Goal: Task Accomplishment & Management: Use online tool/utility

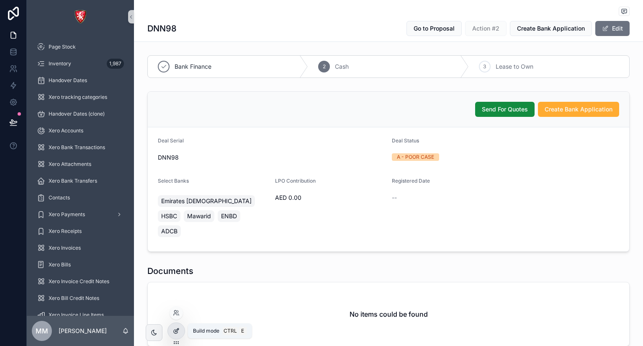
click at [180, 324] on div at bounding box center [176, 331] width 17 height 16
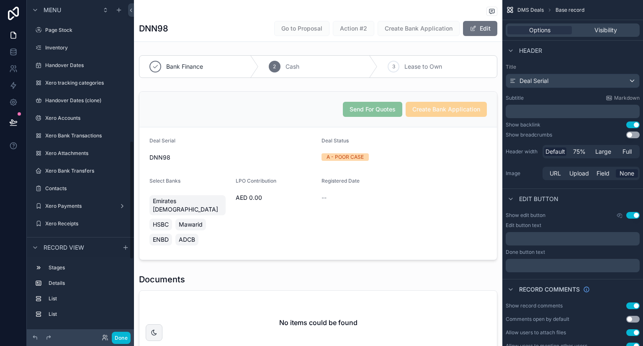
scroll to position [398, 0]
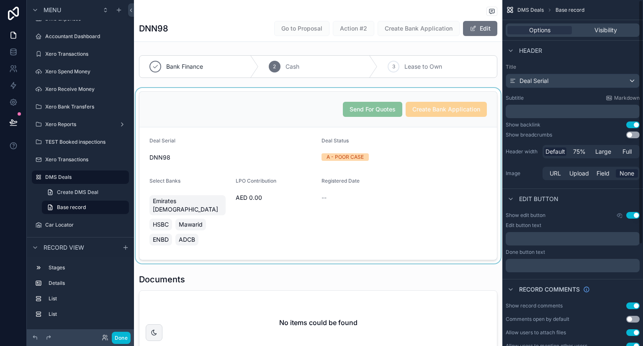
click at [471, 138] on div "scrollable content" at bounding box center [318, 175] width 368 height 175
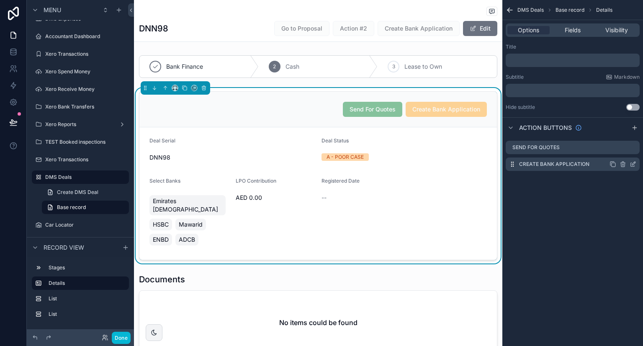
click at [634, 162] on icon "scrollable content" at bounding box center [634, 162] width 1 height 1
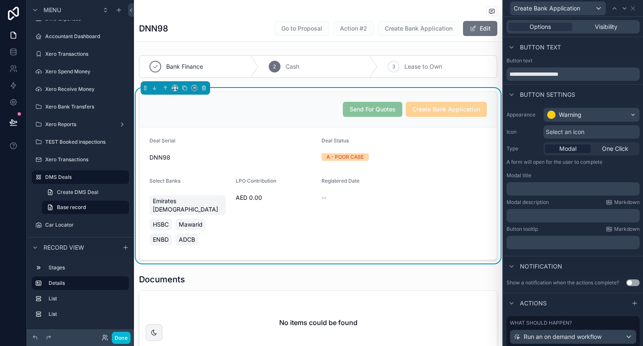
click at [564, 149] on span "Modal" at bounding box center [567, 148] width 17 height 8
click at [537, 193] on div "﻿" at bounding box center [573, 188] width 133 height 13
drag, startPoint x: 540, startPoint y: 188, endPoint x: 547, endPoint y: 192, distance: 7.7
click at [547, 192] on p "﻿" at bounding box center [574, 189] width 128 height 8
click at [544, 191] on p "﻿" at bounding box center [574, 189] width 128 height 8
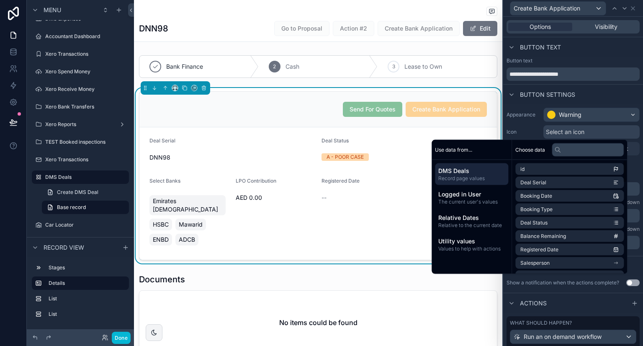
scroll to position [57, 0]
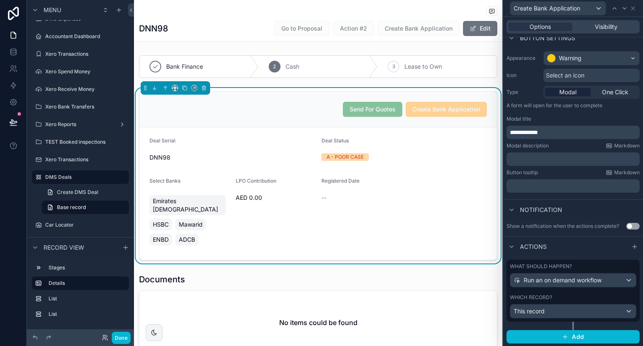
click at [580, 303] on div "Which record? This record" at bounding box center [573, 306] width 126 height 24
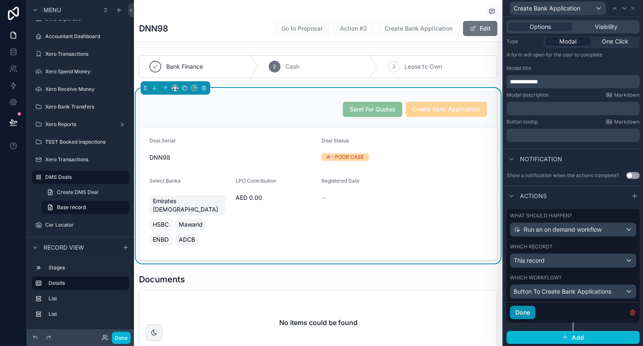
click at [529, 316] on button "Done" at bounding box center [523, 312] width 26 height 13
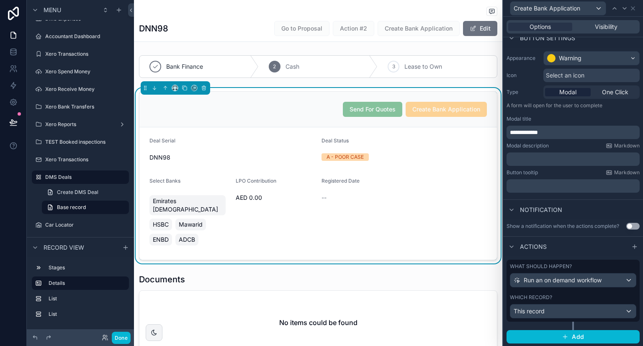
scroll to position [0, 0]
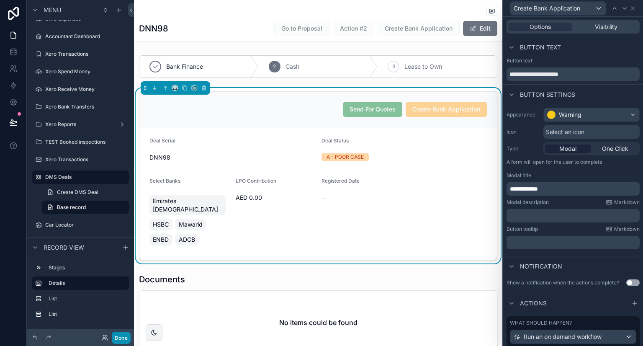
click at [126, 338] on button "Done" at bounding box center [121, 338] width 19 height 12
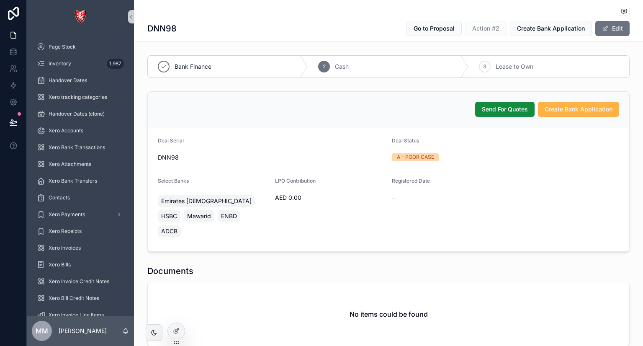
click at [558, 109] on span "Create Bank Application" at bounding box center [579, 109] width 68 height 8
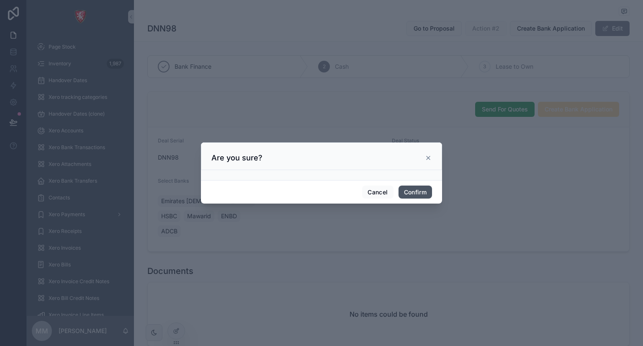
click at [408, 195] on button "Confirm" at bounding box center [415, 191] width 33 height 13
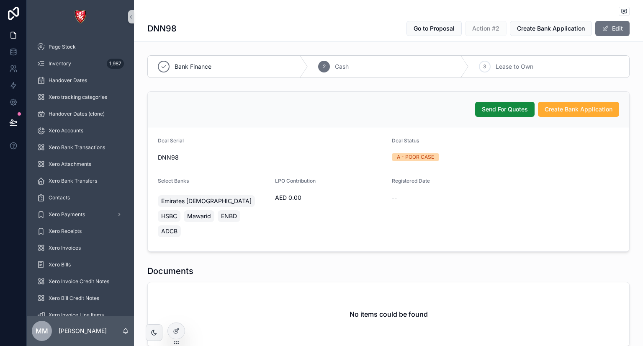
click at [335, 85] on div "Bank Finance 2 Cash 3 Lease to Own Send For Quotes Create Bank Application Deal…" at bounding box center [388, 300] width 509 height 496
click at [181, 333] on div at bounding box center [176, 331] width 17 height 16
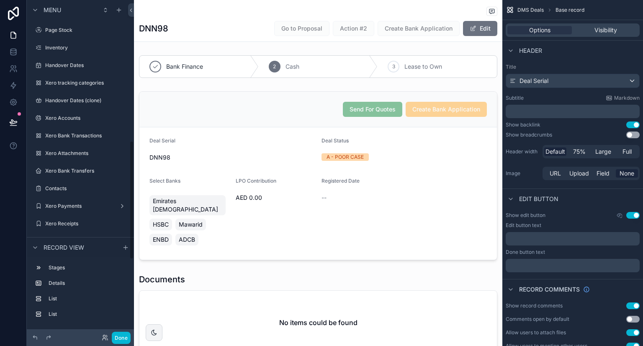
scroll to position [398, 0]
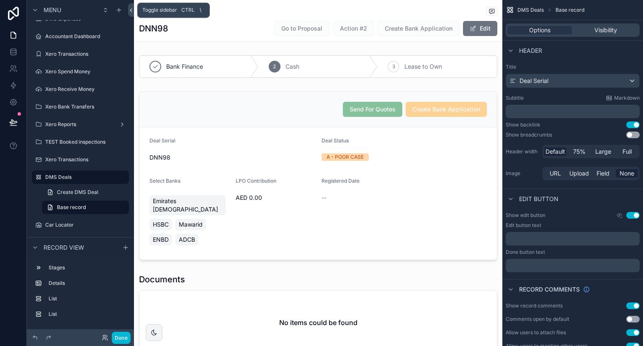
click at [131, 10] on icon at bounding box center [131, 10] width 6 height 6
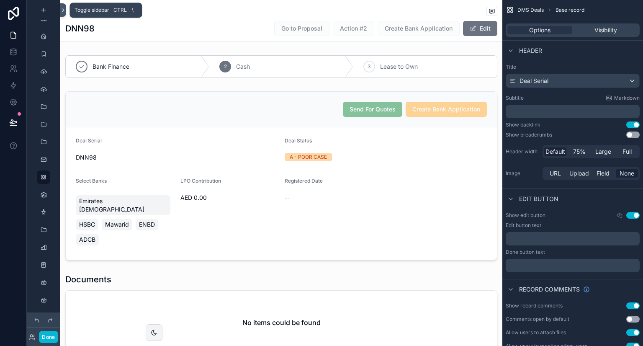
click at [64, 6] on button at bounding box center [63, 9] width 6 height 13
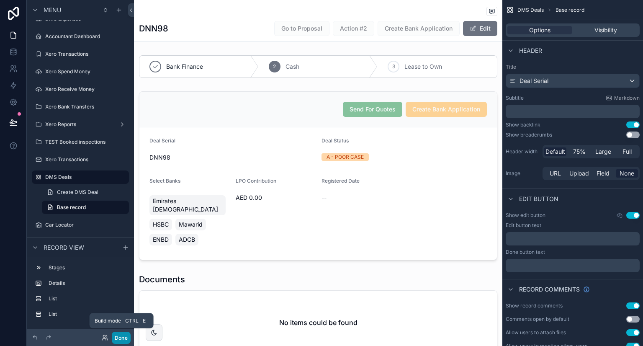
click at [124, 334] on button "Done" at bounding box center [121, 338] width 19 height 12
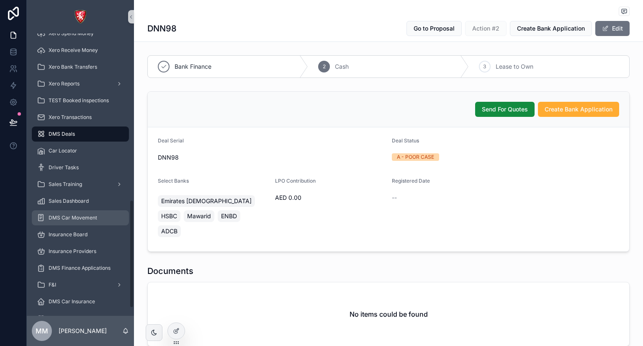
scroll to position [433, 0]
click at [53, 281] on span "F&I" at bounding box center [53, 283] width 8 height 7
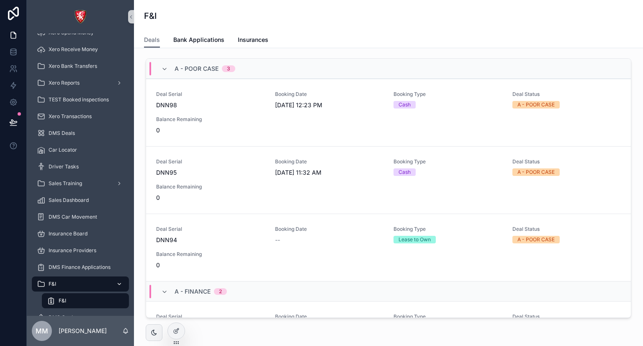
scroll to position [463, 0]
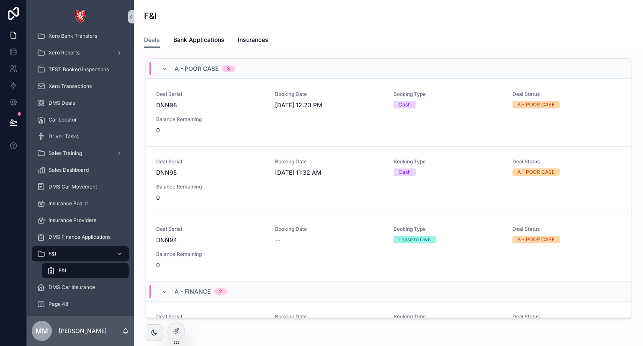
click at [73, 267] on div "F&I" at bounding box center [85, 270] width 77 height 13
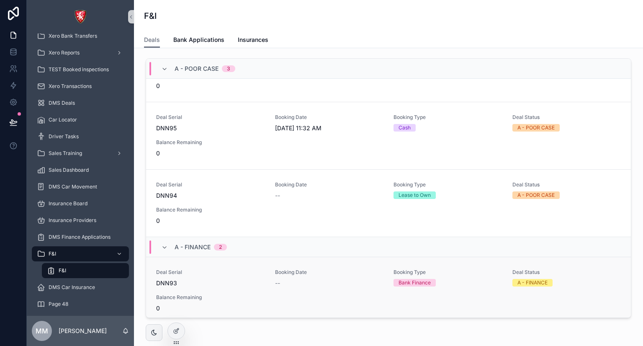
scroll to position [44, 0]
click at [280, 161] on link "Deal Serial DNN95 Booking Date 9/1/2025 11:32 AM Booking Type Cash Deal Status …" at bounding box center [388, 136] width 485 height 67
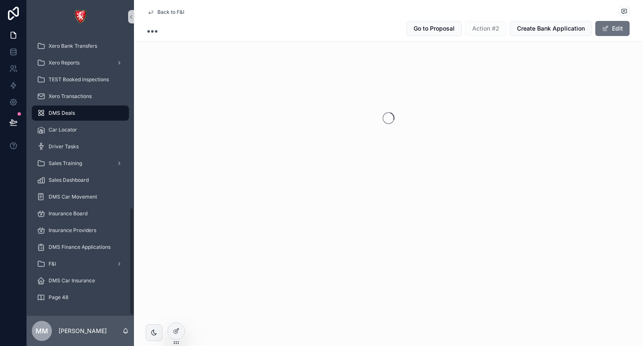
scroll to position [453, 0]
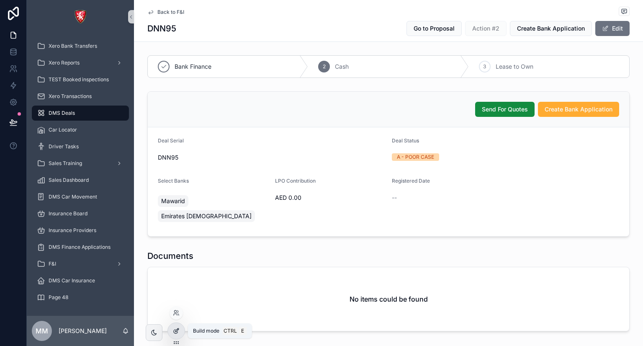
click at [173, 327] on icon at bounding box center [176, 330] width 7 height 7
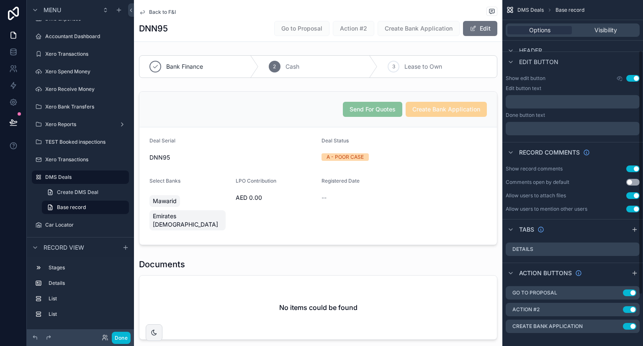
scroll to position [144, 0]
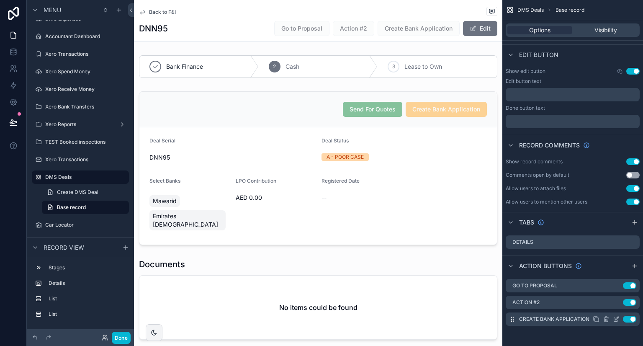
click at [615, 318] on icon "scrollable content" at bounding box center [616, 319] width 7 height 7
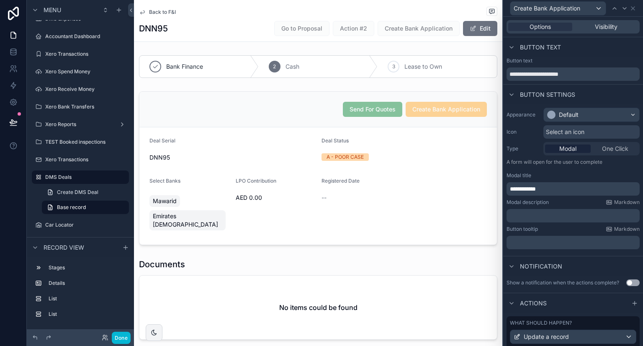
scroll to position [126, 0]
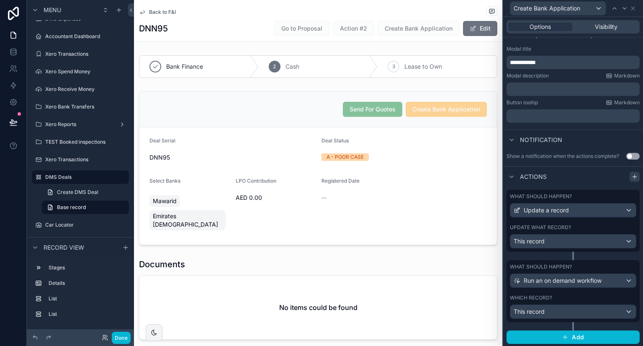
click at [633, 177] on icon at bounding box center [635, 177] width 4 height 0
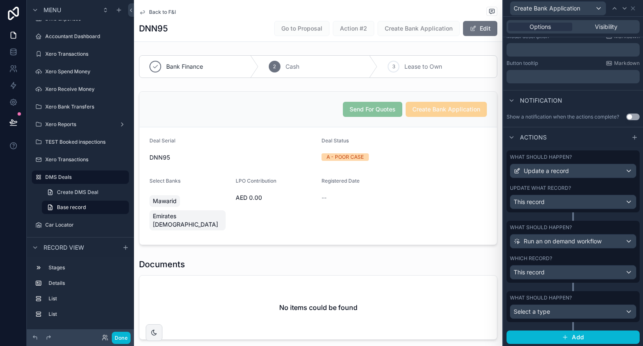
scroll to position [165, 0]
drag, startPoint x: 563, startPoint y: 298, endPoint x: 552, endPoint y: 275, distance: 24.9
click at [552, 275] on div "What should happen? Update a record Update what record? This record What should…" at bounding box center [573, 247] width 140 height 200
click at [577, 295] on div "What should happen?" at bounding box center [573, 298] width 126 height 7
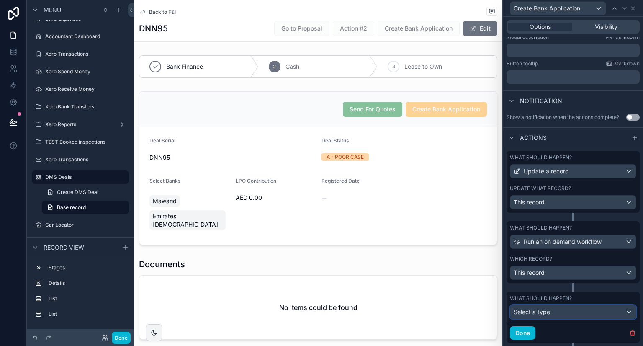
click at [568, 312] on div "Select a type" at bounding box center [573, 311] width 126 height 13
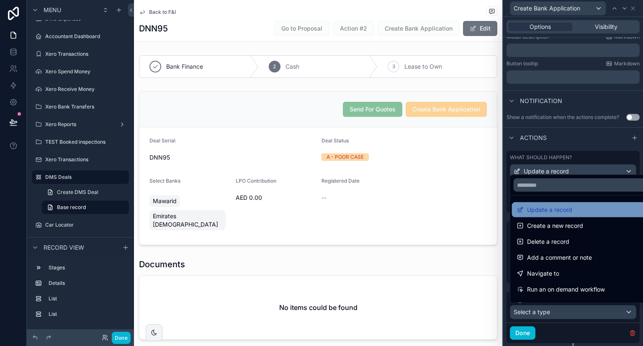
click at [569, 208] on span "Update a record" at bounding box center [549, 210] width 45 height 10
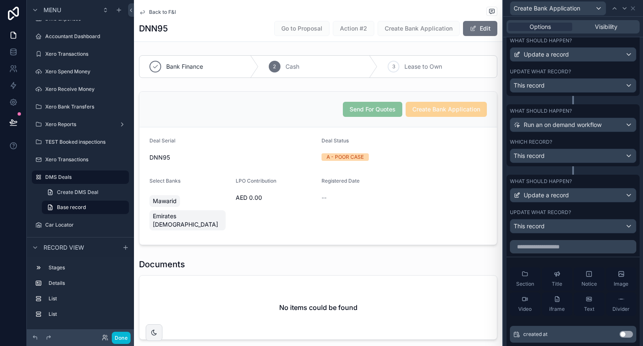
scroll to position [284, 0]
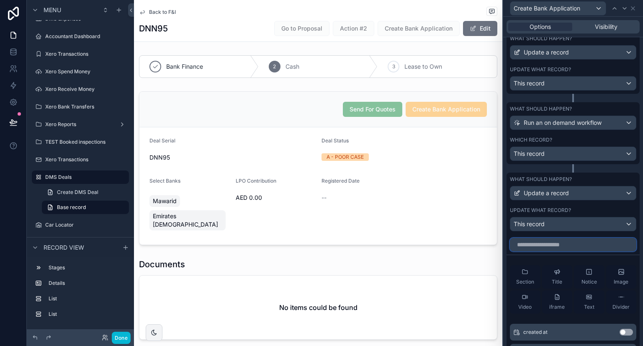
click at [541, 242] on input "text" at bounding box center [573, 244] width 126 height 13
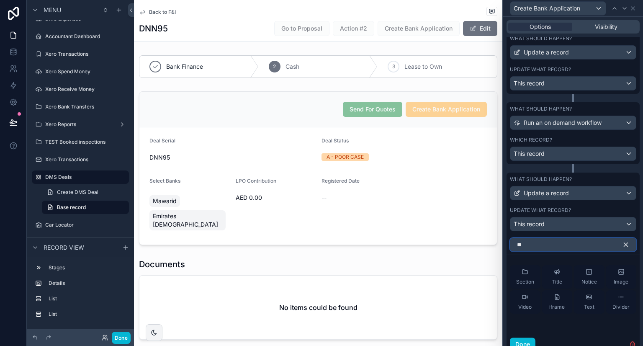
type input "*"
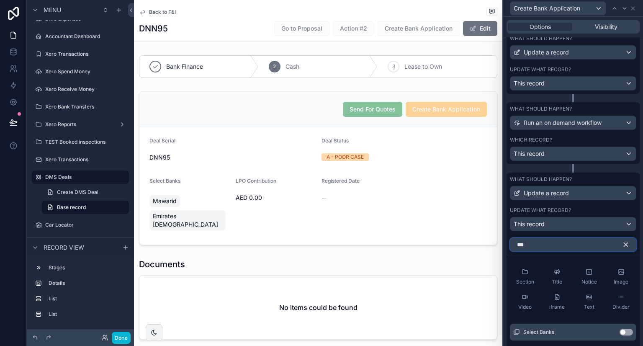
type input "***"
click at [621, 329] on button "Use setting" at bounding box center [626, 332] width 13 height 7
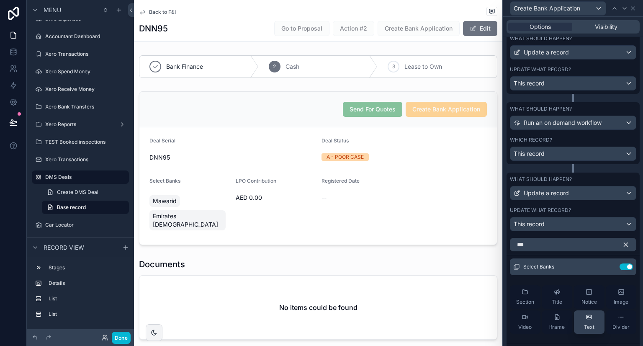
scroll to position [343, 0]
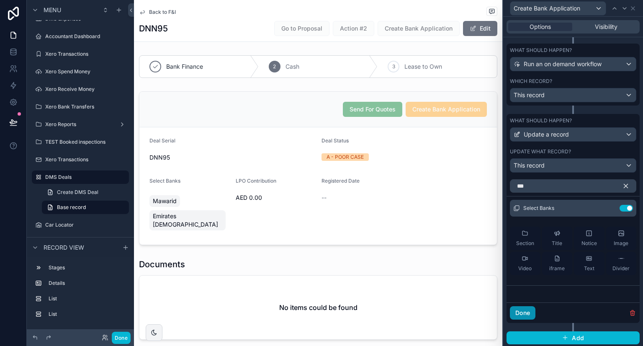
click at [522, 314] on button "Done" at bounding box center [523, 312] width 26 height 13
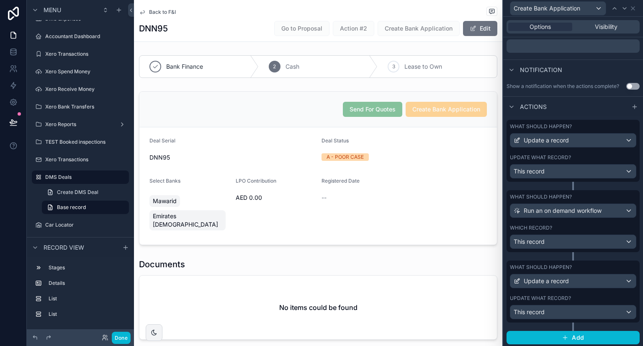
scroll to position [0, 0]
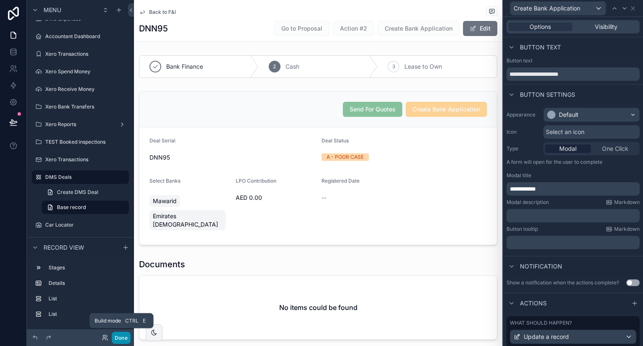
click at [121, 339] on button "Done" at bounding box center [121, 338] width 19 height 12
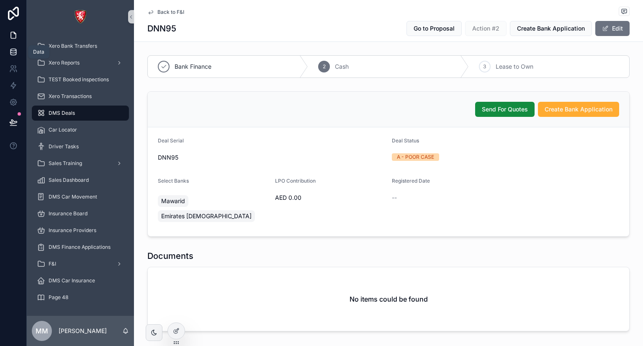
click at [11, 55] on icon at bounding box center [13, 52] width 8 height 8
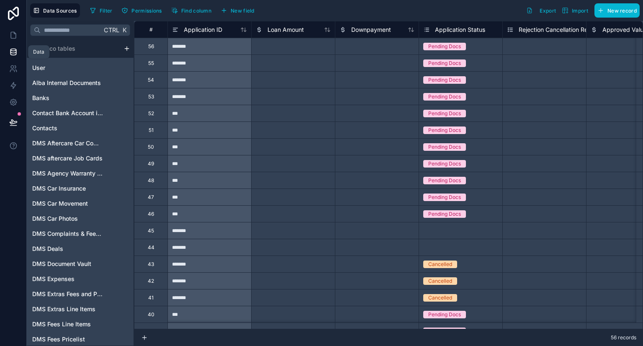
click at [11, 55] on icon at bounding box center [13, 52] width 8 height 8
click at [13, 34] on icon at bounding box center [13, 35] width 8 height 8
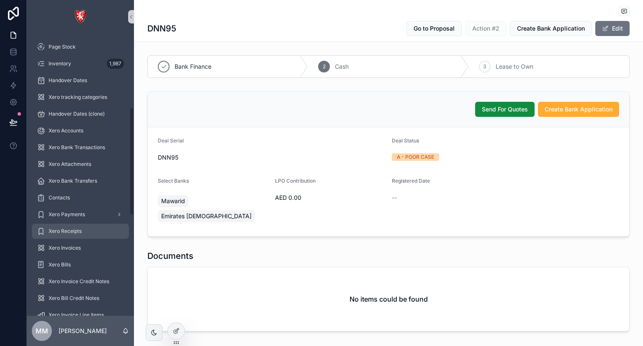
scroll to position [453, 0]
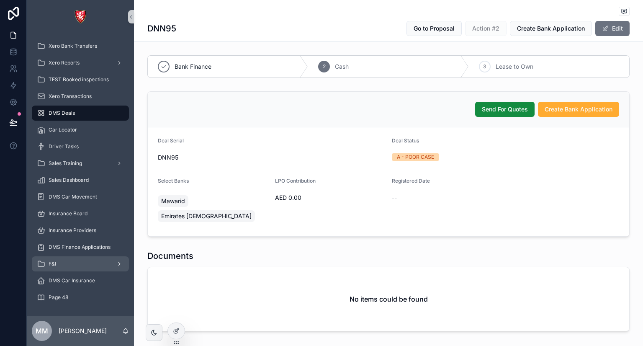
click at [62, 261] on div "F&I" at bounding box center [80, 263] width 87 height 13
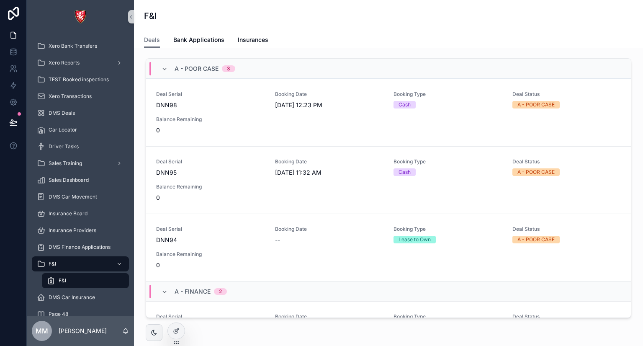
click at [67, 276] on div "F&I" at bounding box center [85, 280] width 77 height 13
click at [281, 108] on span "9/1/2025 12:23 PM" at bounding box center [329, 105] width 109 height 8
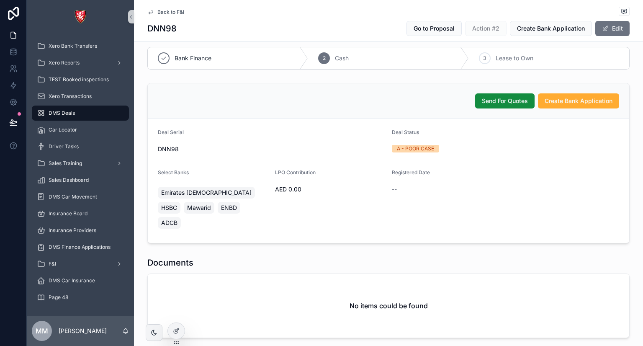
scroll to position [3, 0]
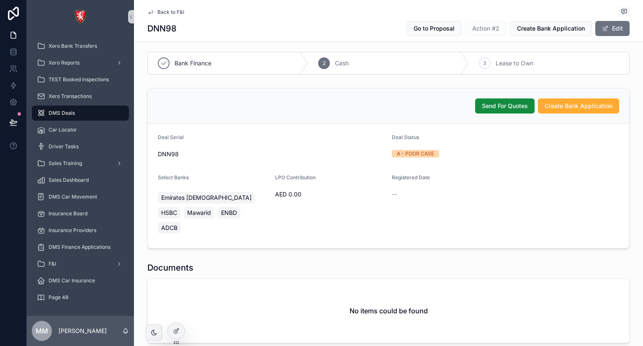
click at [162, 12] on span "Back to F&I" at bounding box center [170, 12] width 27 height 7
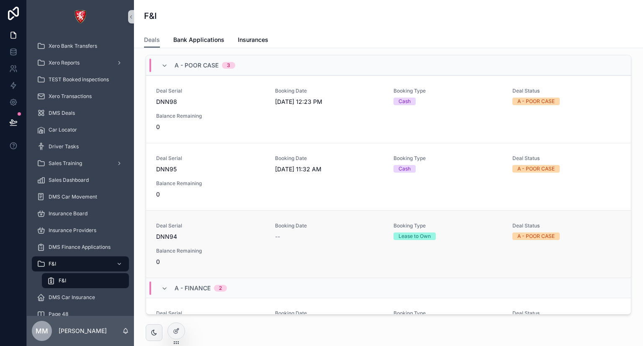
click at [213, 233] on span "DNN94" at bounding box center [210, 236] width 109 height 8
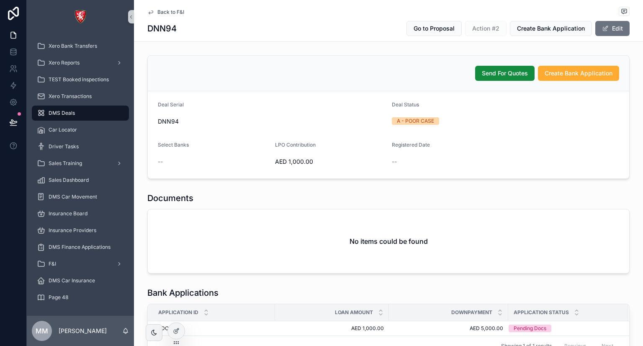
scroll to position [36, 0]
click at [561, 75] on span "Create Bank Application" at bounding box center [579, 73] width 68 height 8
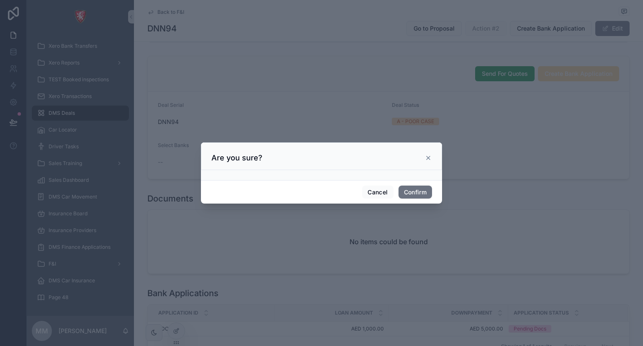
click at [316, 171] on div at bounding box center [321, 175] width 241 height 10
click at [429, 157] on icon at bounding box center [428, 157] width 3 height 3
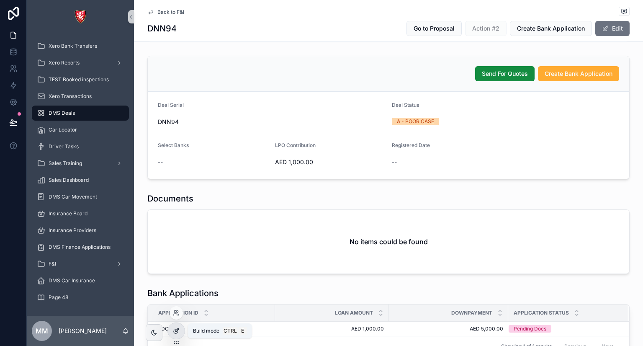
click at [174, 332] on icon at bounding box center [176, 330] width 7 height 7
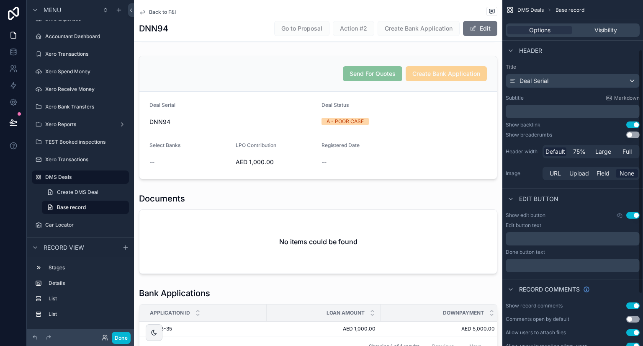
scroll to position [144, 0]
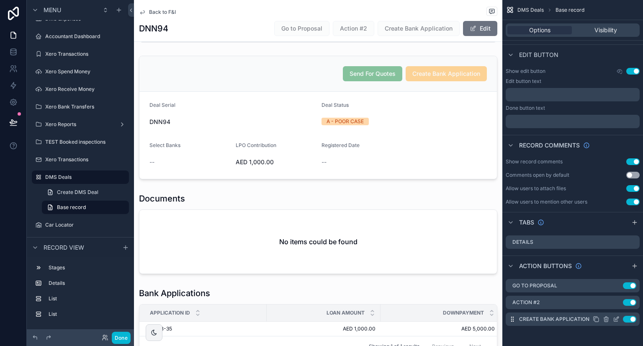
click at [615, 318] on icon "scrollable content" at bounding box center [616, 319] width 7 height 7
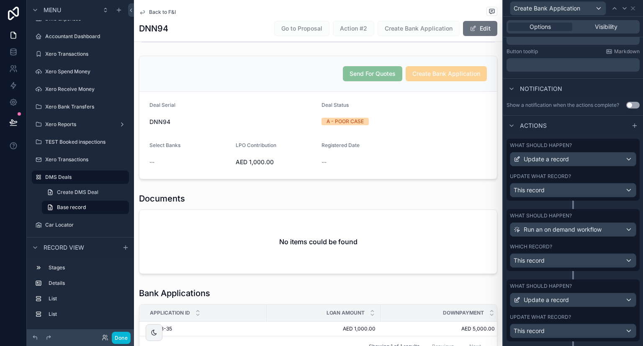
scroll to position [196, 0]
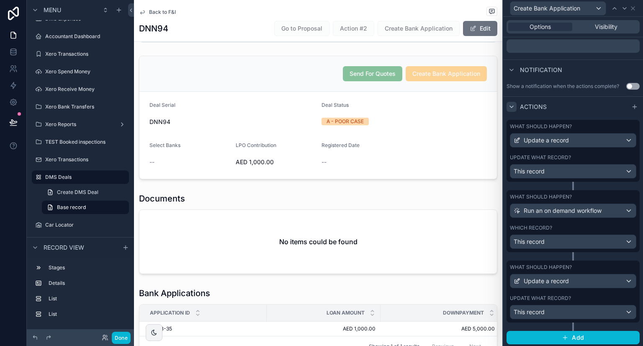
click at [512, 107] on icon at bounding box center [511, 106] width 7 height 7
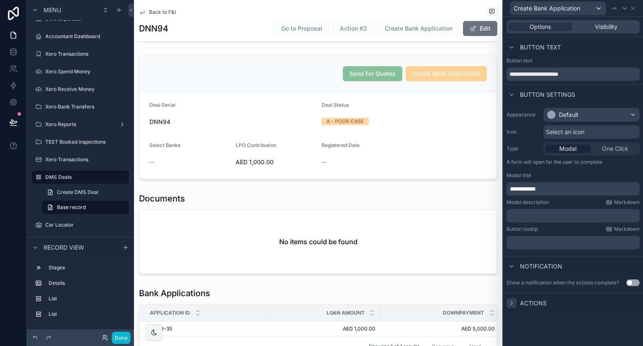
scroll to position [105, 0]
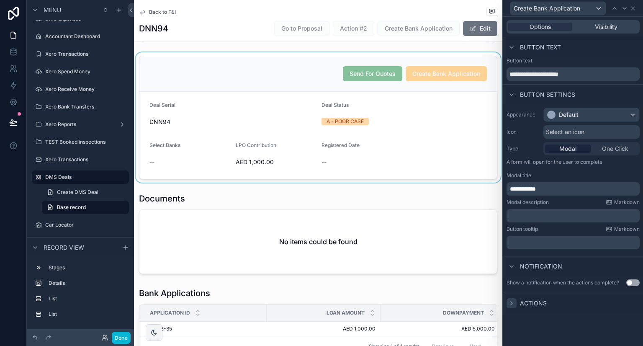
click at [430, 99] on div "scrollable content" at bounding box center [318, 117] width 368 height 130
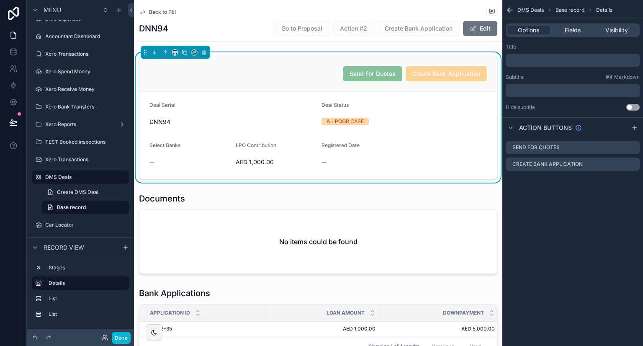
scroll to position [0, 0]
click at [631, 165] on icon "scrollable content" at bounding box center [633, 164] width 7 height 7
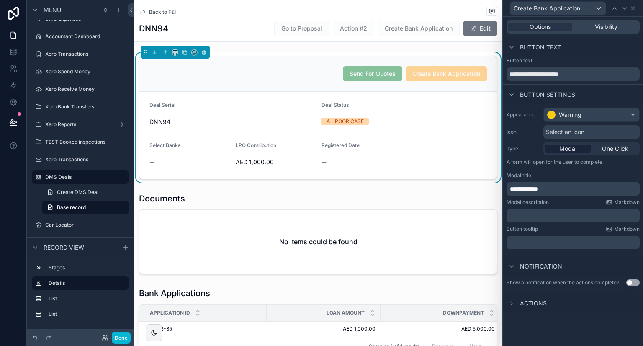
click at [534, 299] on span "Actions" at bounding box center [533, 303] width 27 height 8
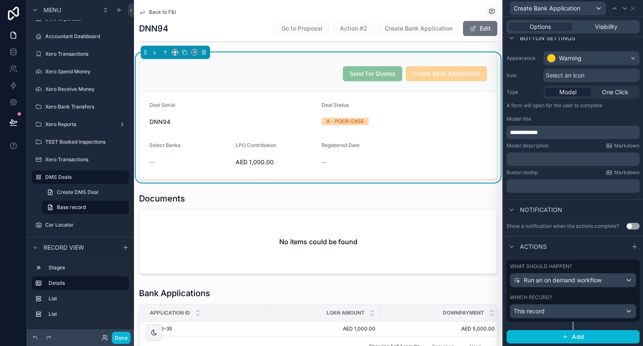
click at [564, 323] on div "What should happen? Run an on demand workflow Which record? This record" at bounding box center [573, 295] width 133 height 70
click at [572, 326] on div at bounding box center [573, 325] width 2 height 8
click at [573, 295] on div "Which record?" at bounding box center [573, 297] width 126 height 7
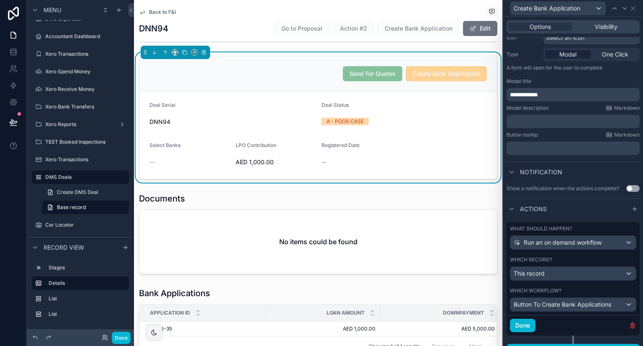
scroll to position [95, 0]
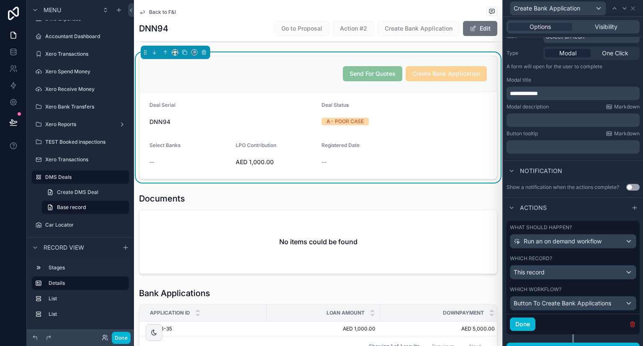
click at [629, 324] on icon "button" at bounding box center [632, 324] width 7 height 7
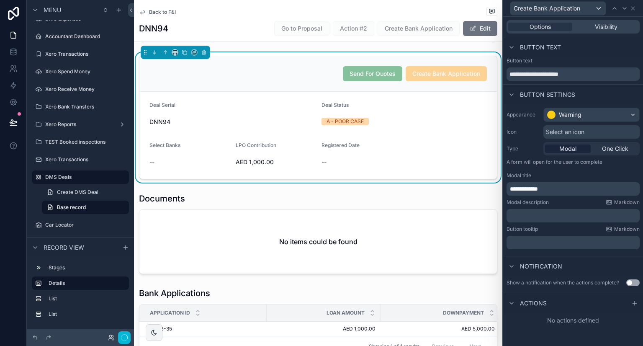
scroll to position [0, 0]
click at [634, 298] on div at bounding box center [635, 303] width 10 height 10
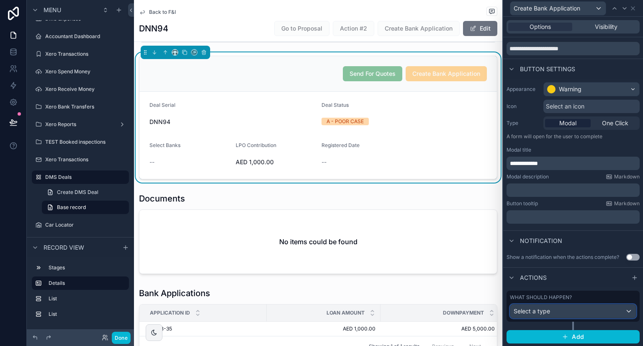
click at [556, 314] on div "Select a type" at bounding box center [573, 310] width 126 height 13
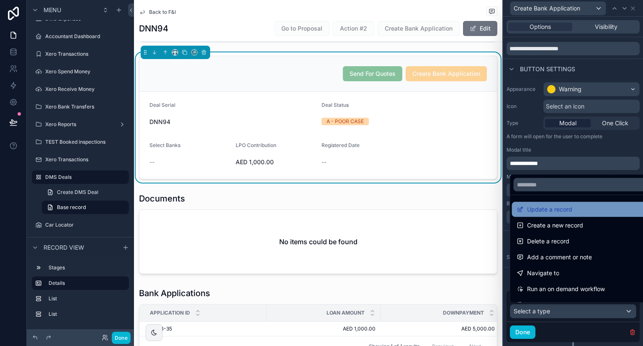
click at [567, 205] on span "Update a record" at bounding box center [549, 209] width 45 height 10
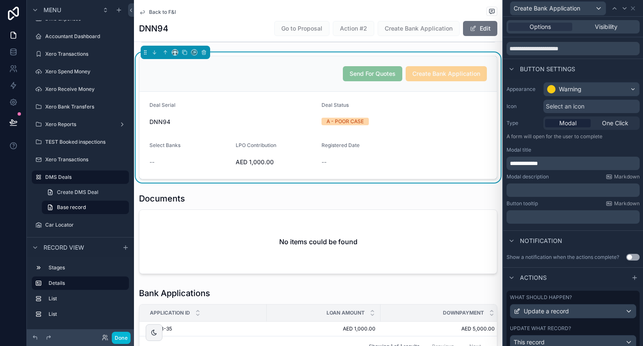
scroll to position [120, 0]
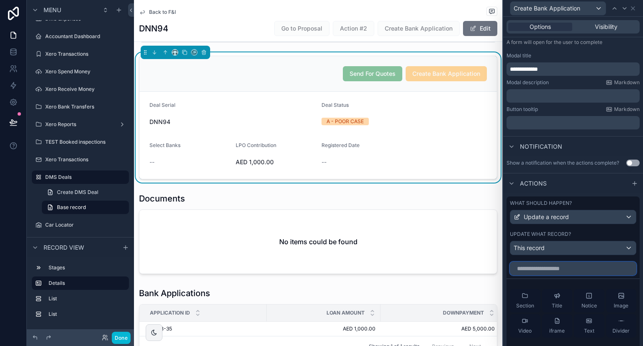
click at [547, 269] on input "text" at bounding box center [573, 268] width 126 height 13
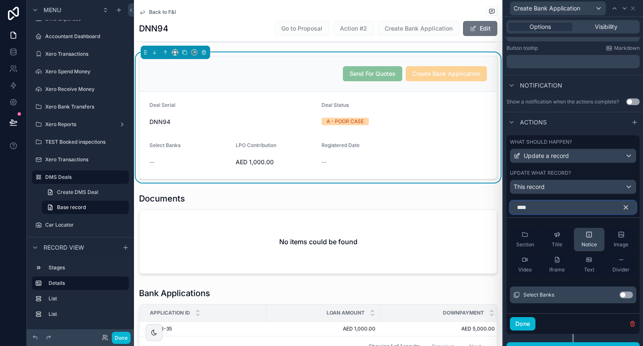
scroll to position [182, 0]
type input "****"
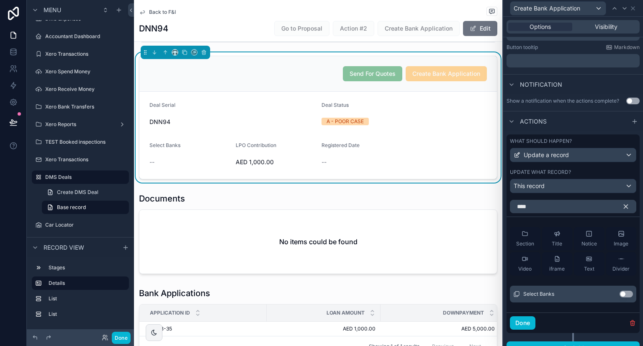
click at [623, 293] on button "Use setting" at bounding box center [626, 294] width 13 height 7
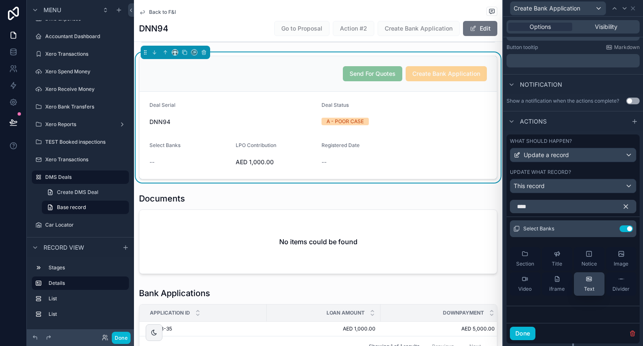
scroll to position [203, 0]
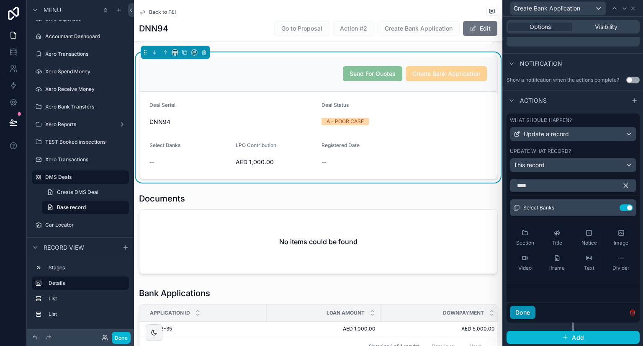
click at [525, 308] on button "Done" at bounding box center [523, 312] width 26 height 13
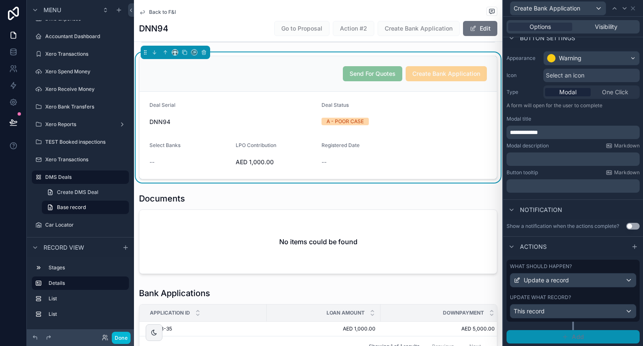
click at [558, 332] on button "Add" at bounding box center [573, 336] width 133 height 13
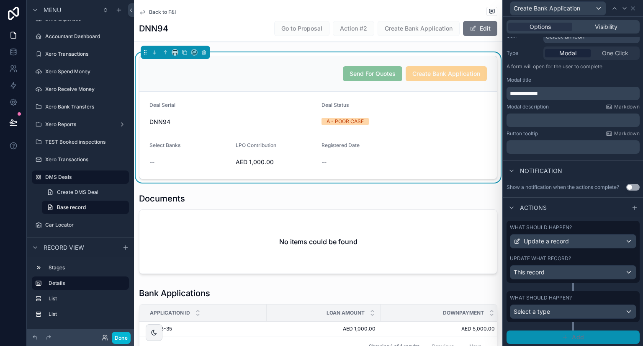
scroll to position [95, 0]
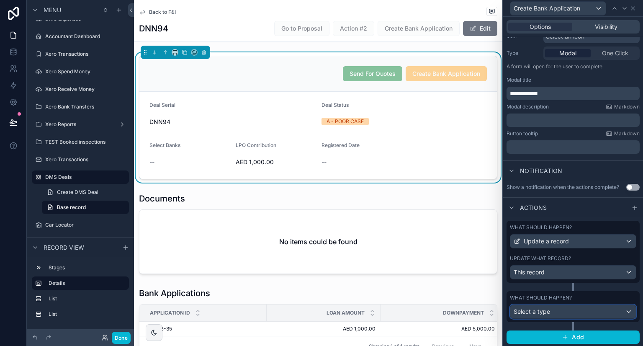
click at [550, 310] on div "Select a type" at bounding box center [573, 311] width 126 height 13
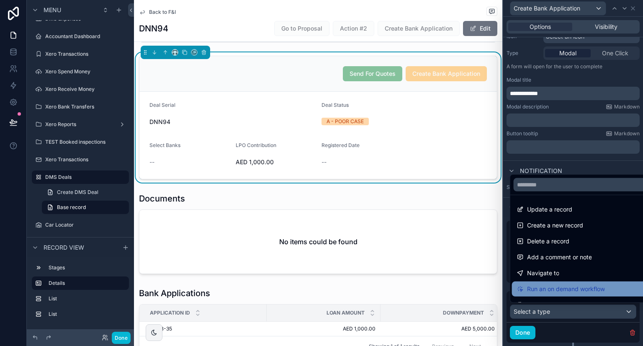
click at [537, 287] on span "Run an on demand workflow" at bounding box center [566, 289] width 78 height 10
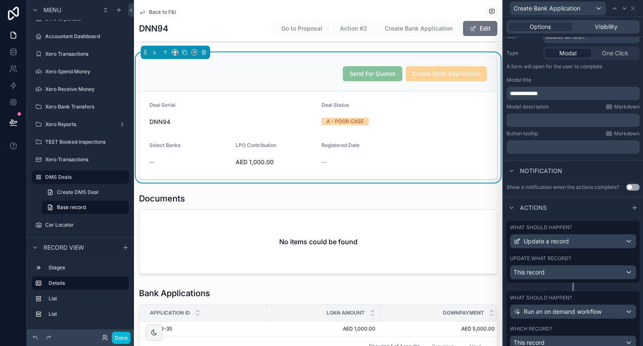
click at [537, 287] on div "What should happen? Update a record Update what record? This record" at bounding box center [573, 256] width 133 height 70
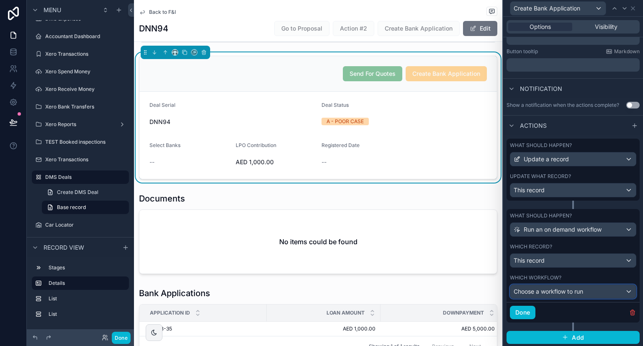
click at [554, 293] on span "Choose a workflow to run" at bounding box center [548, 291] width 69 height 7
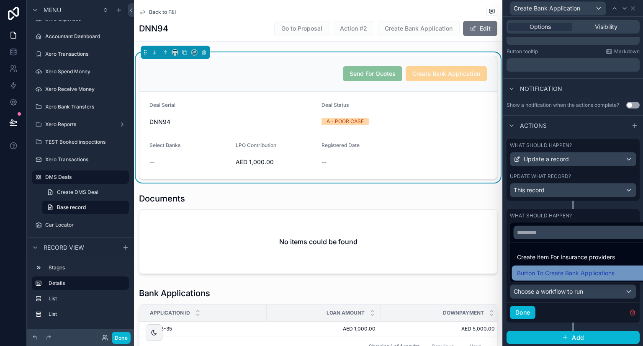
click at [566, 273] on span "Button To Create Bank Applications" at bounding box center [566, 273] width 98 height 10
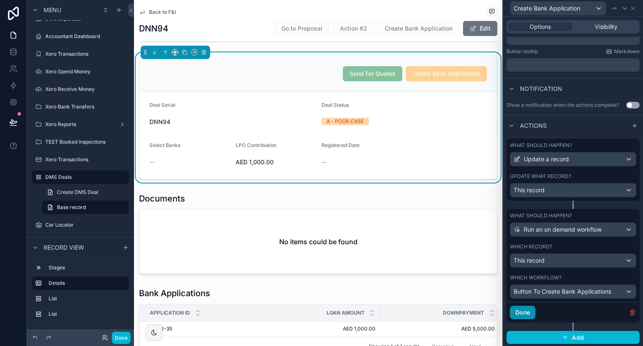
click at [528, 310] on button "Done" at bounding box center [523, 312] width 26 height 13
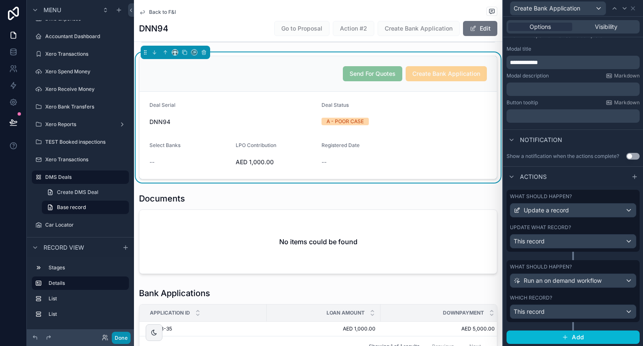
click at [126, 339] on button "Done" at bounding box center [121, 338] width 19 height 12
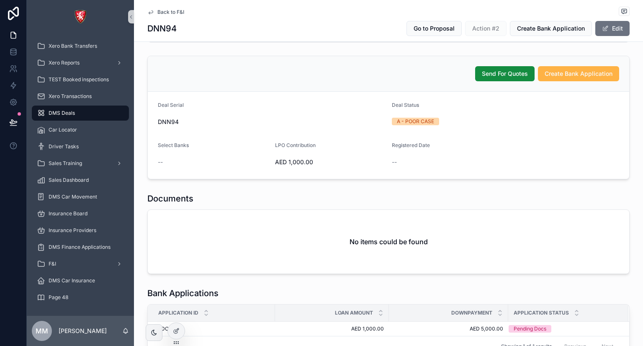
click at [555, 79] on button "Create Bank Application" at bounding box center [578, 73] width 81 height 15
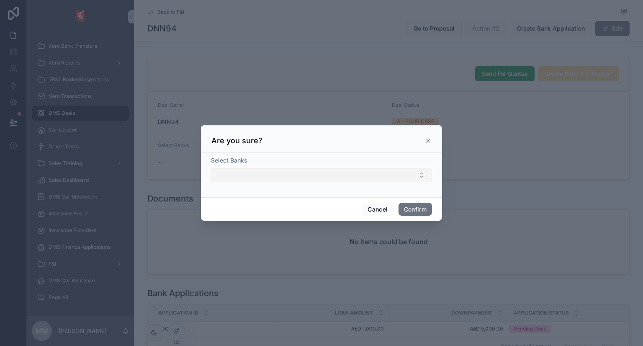
click at [327, 173] on button "Select Button" at bounding box center [321, 175] width 221 height 14
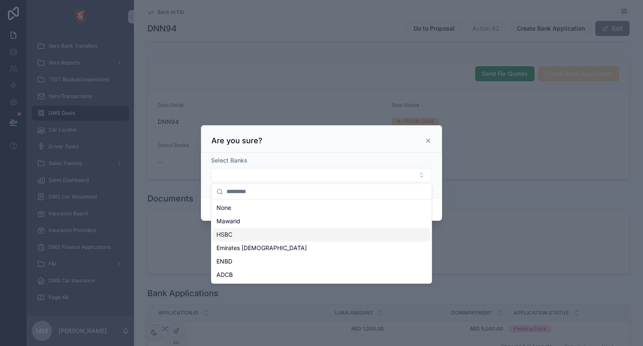
click at [273, 235] on div "HSBC" at bounding box center [321, 234] width 217 height 13
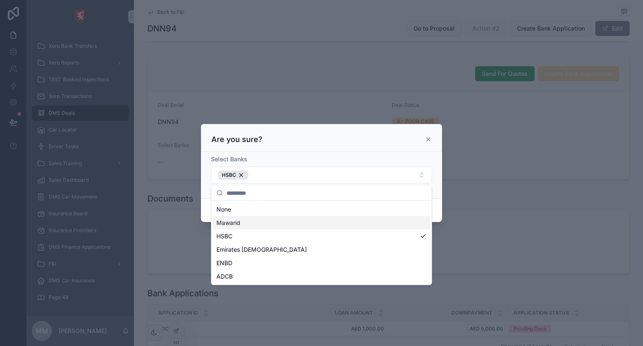
click at [293, 225] on div "Mawarid" at bounding box center [321, 222] width 217 height 13
click at [412, 156] on div "Select Banks" at bounding box center [321, 159] width 221 height 8
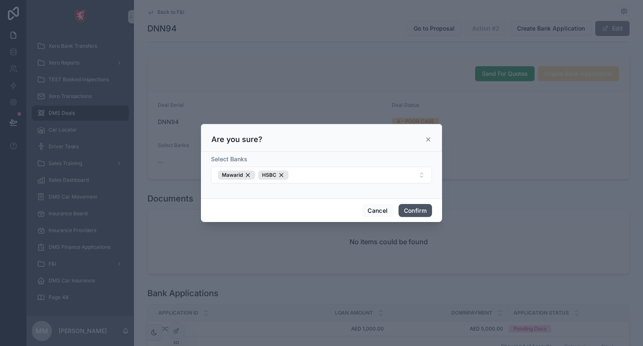
click at [418, 210] on button "Confirm" at bounding box center [415, 210] width 33 height 13
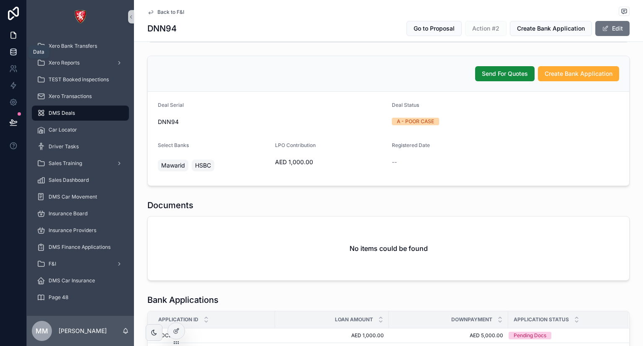
click at [13, 50] on icon at bounding box center [13, 52] width 8 height 8
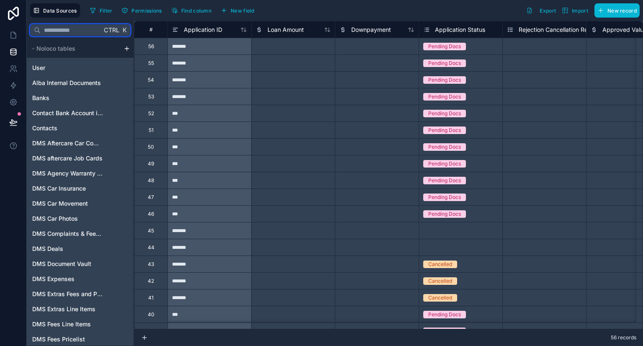
click at [77, 28] on input "text" at bounding box center [71, 30] width 61 height 15
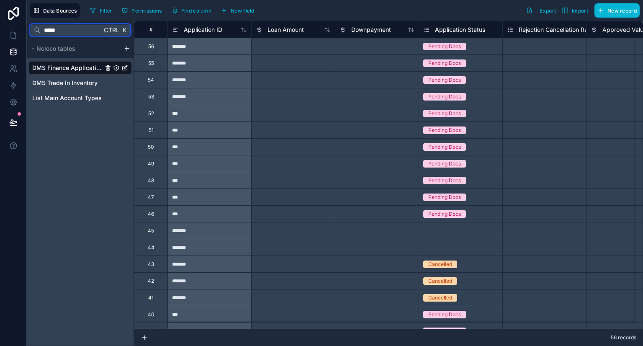
type input "*****"
click at [76, 66] on span "DMS Finance Applications" at bounding box center [67, 68] width 71 height 8
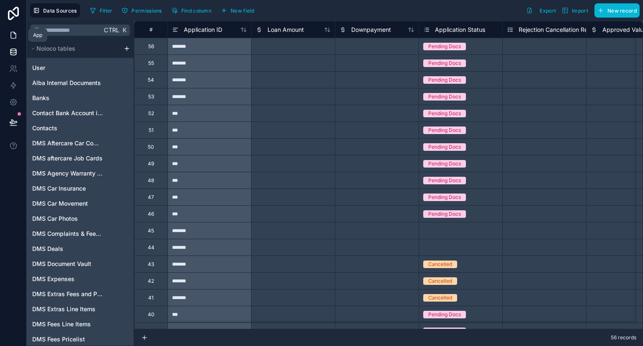
click at [15, 34] on icon at bounding box center [13, 35] width 5 height 6
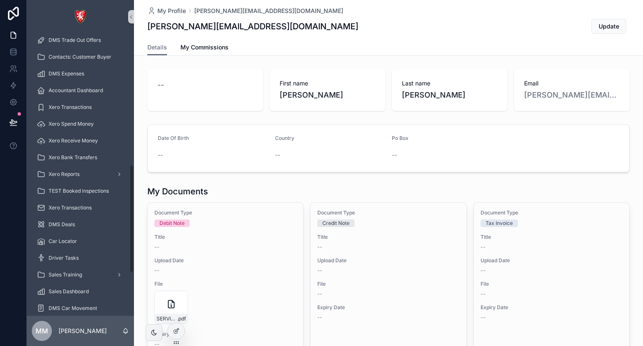
scroll to position [453, 0]
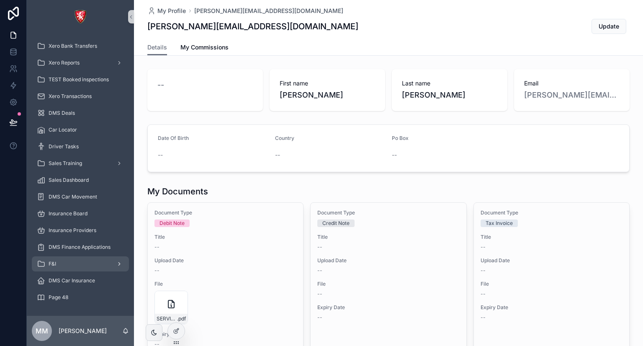
click at [66, 262] on div "F&I" at bounding box center [80, 263] width 87 height 13
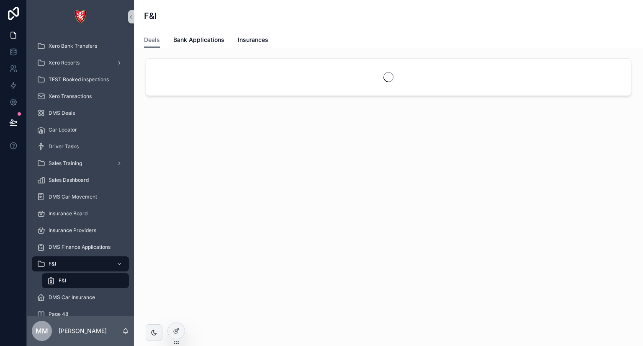
click at [72, 282] on div "F&I" at bounding box center [85, 280] width 77 height 13
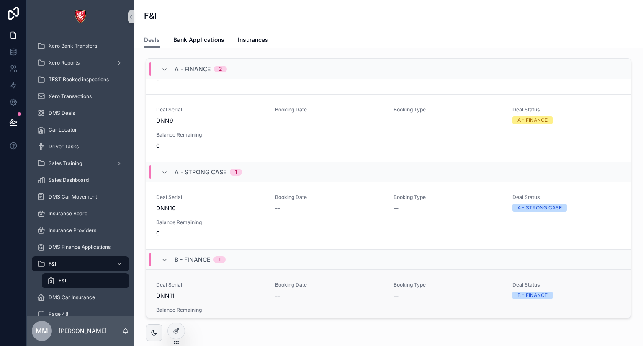
scroll to position [276, 0]
click at [193, 285] on div "Deal Serial DNN11" at bounding box center [210, 288] width 109 height 18
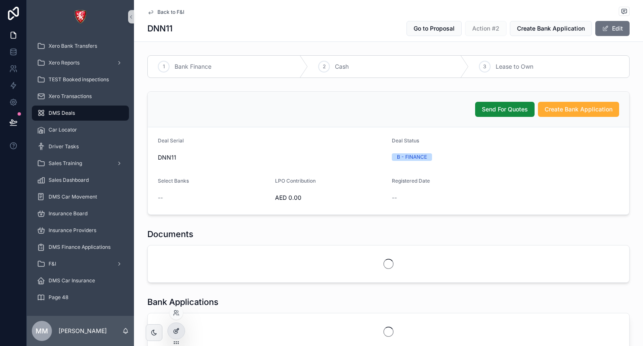
click at [175, 326] on div at bounding box center [176, 331] width 17 height 16
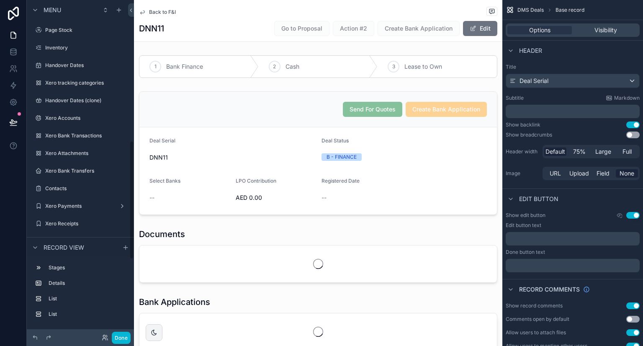
scroll to position [398, 0]
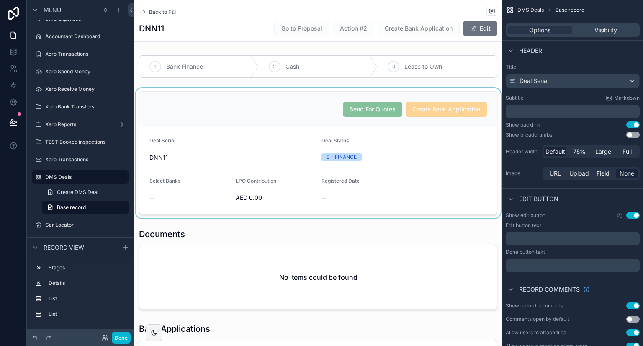
click at [483, 205] on div "scrollable content" at bounding box center [318, 153] width 368 height 130
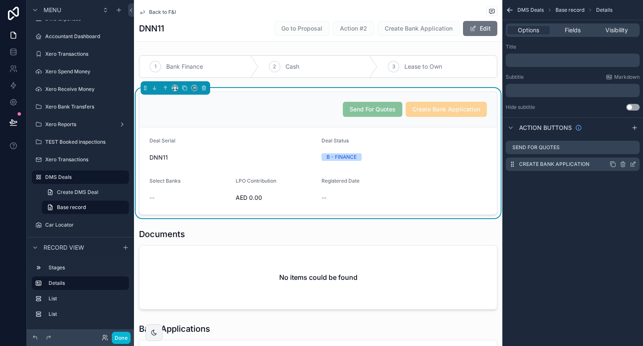
click at [634, 164] on icon "scrollable content" at bounding box center [633, 163] width 3 height 3
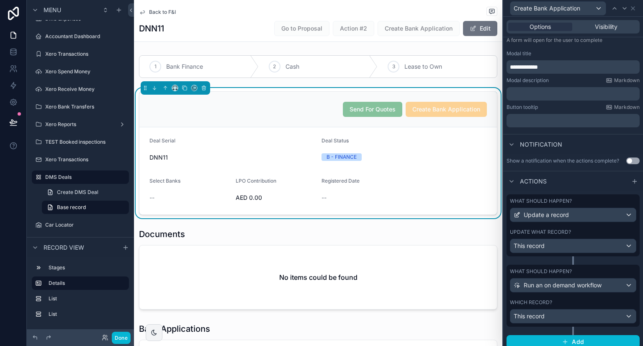
scroll to position [126, 0]
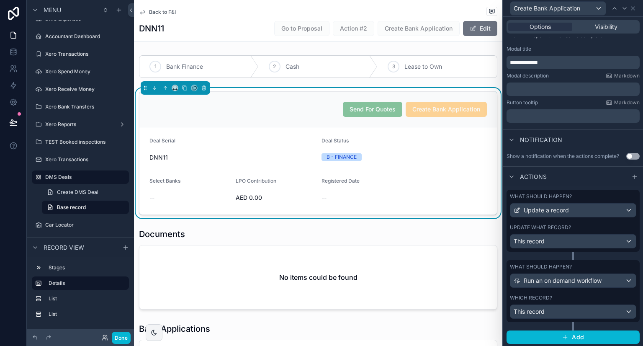
click at [571, 255] on div "What should happen? Update a record Update what record? This record" at bounding box center [573, 225] width 133 height 70
click at [572, 222] on div "What should happen? Update a record Update what record? This record" at bounding box center [573, 221] width 133 height 62
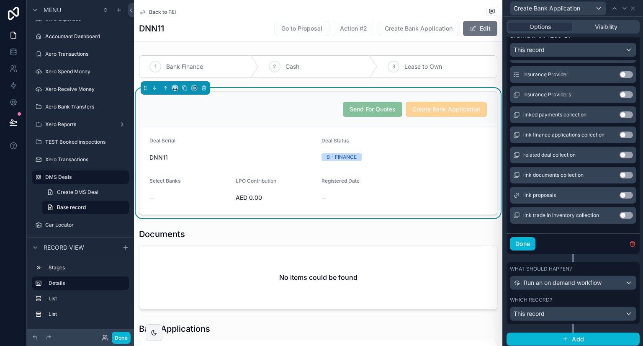
scroll to position [319, 0]
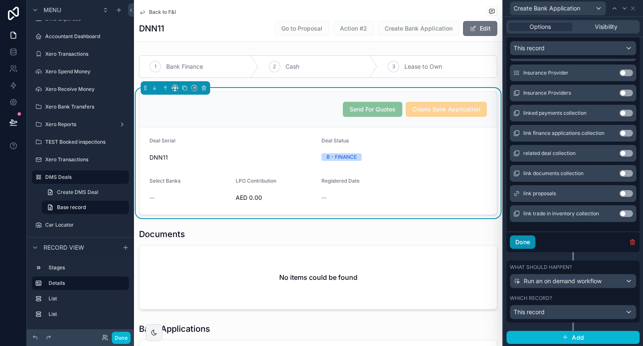
click at [529, 239] on button "Done" at bounding box center [523, 241] width 26 height 13
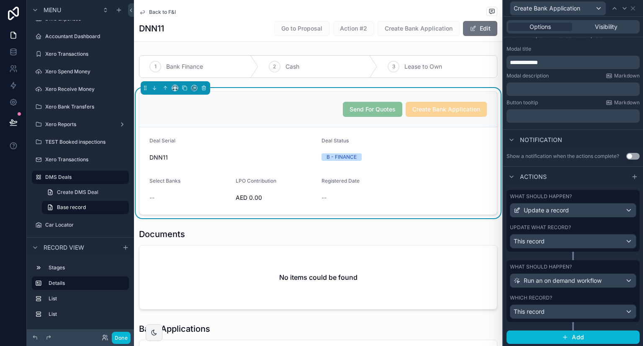
click at [525, 250] on div "What should happen? Update a record Update what record? This record" at bounding box center [573, 221] width 133 height 62
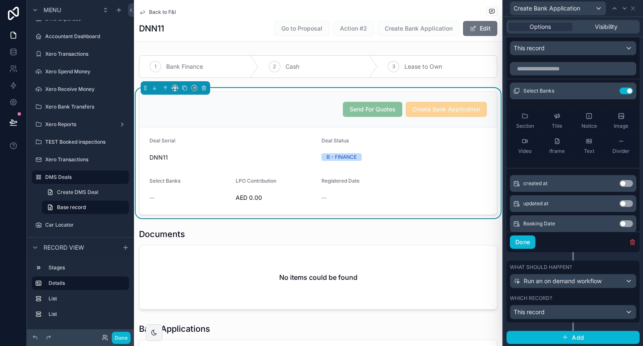
click at [571, 295] on div "Which record?" at bounding box center [573, 298] width 126 height 7
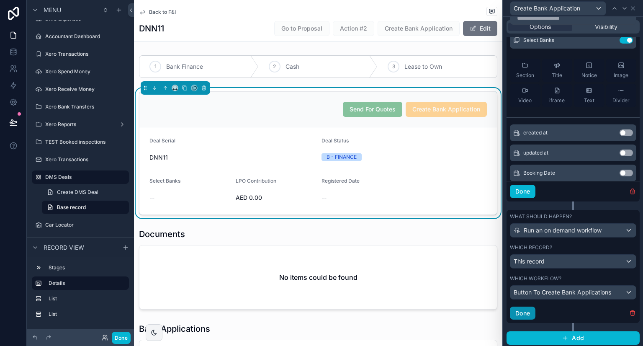
click at [524, 314] on button "Done" at bounding box center [523, 312] width 26 height 13
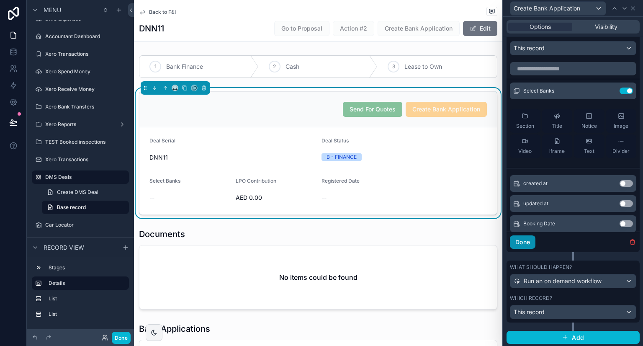
click at [518, 237] on button "Done" at bounding box center [523, 241] width 26 height 13
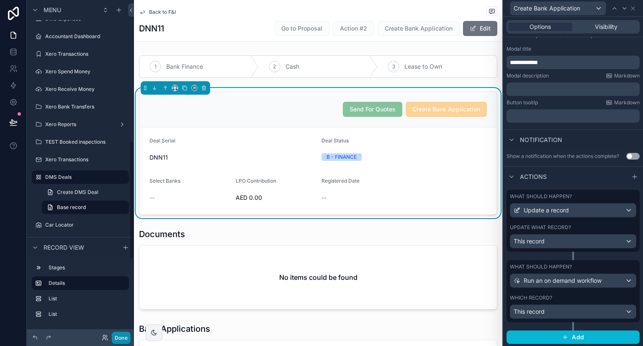
click at [124, 336] on button "Done" at bounding box center [121, 338] width 19 height 12
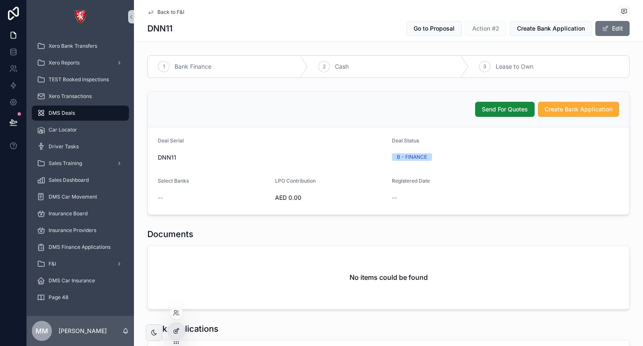
click at [176, 327] on icon at bounding box center [176, 330] width 7 height 7
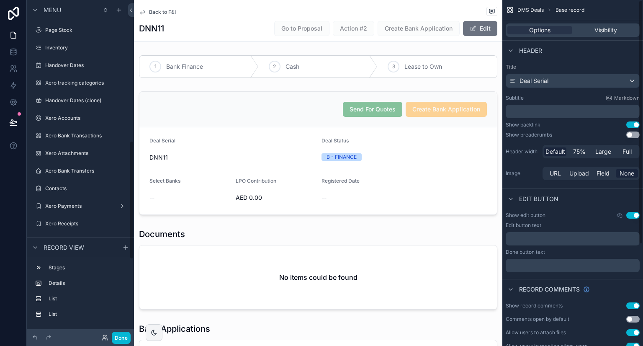
scroll to position [398, 0]
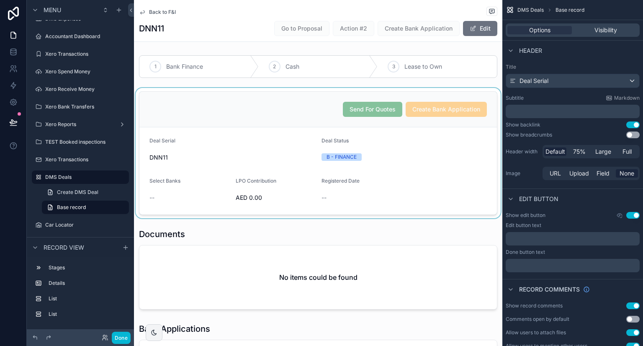
click at [455, 152] on div "scrollable content" at bounding box center [318, 153] width 368 height 130
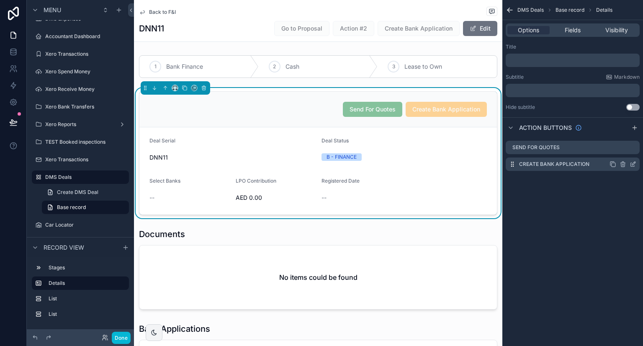
click at [634, 166] on icon "scrollable content" at bounding box center [633, 165] width 4 height 4
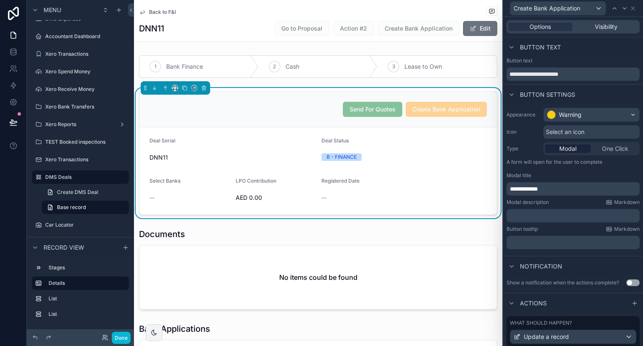
click at [590, 206] on div "Modal description Markdown ﻿" at bounding box center [573, 210] width 133 height 23
click at [566, 190] on p "**********" at bounding box center [574, 189] width 128 height 8
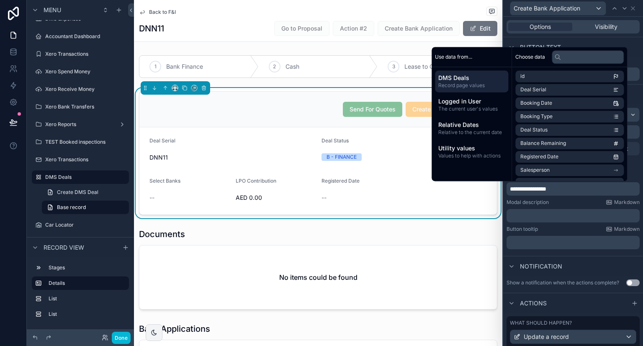
click at [514, 190] on span "**********" at bounding box center [528, 189] width 36 height 6
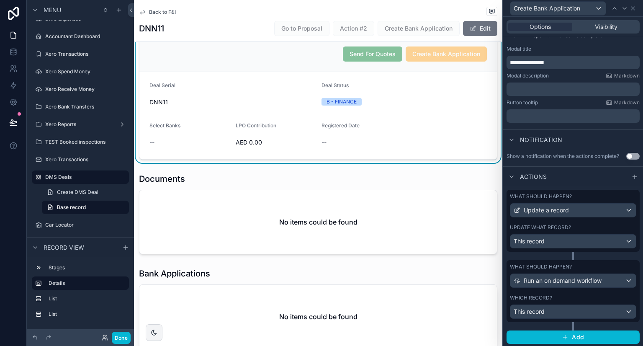
scroll to position [0, 0]
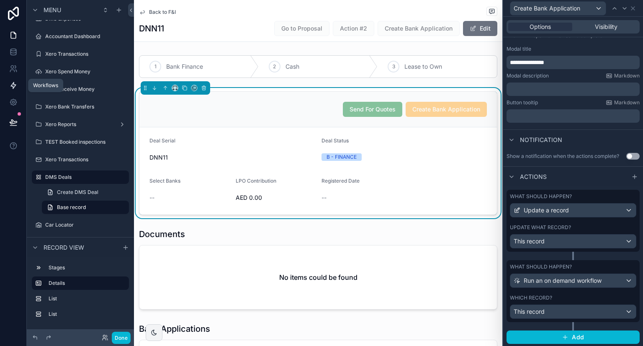
click at [13, 83] on icon at bounding box center [13, 85] width 5 height 6
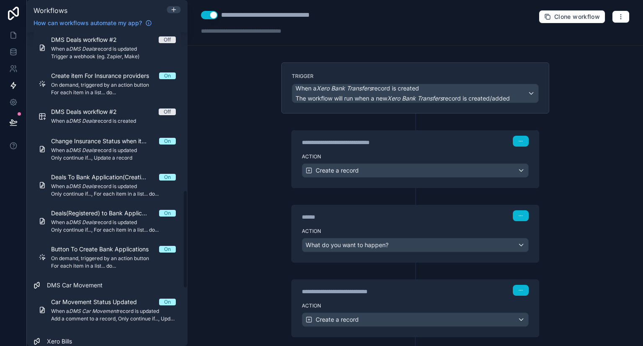
scroll to position [514, 0]
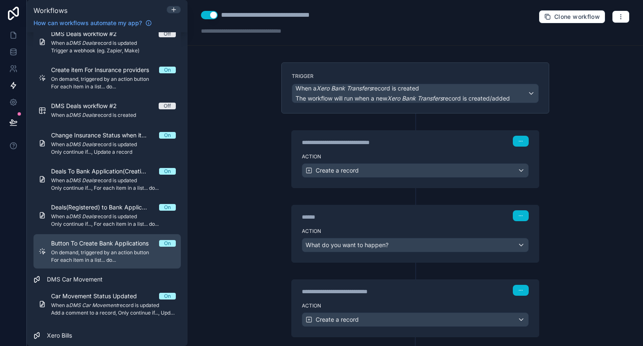
click at [115, 248] on div "Button To Create Bank Applications On On demand, triggered by an action button …" at bounding box center [113, 251] width 125 height 24
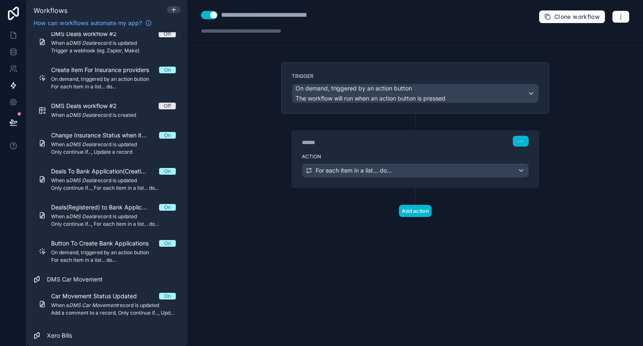
click at [413, 156] on label "Action" at bounding box center [415, 156] width 227 height 7
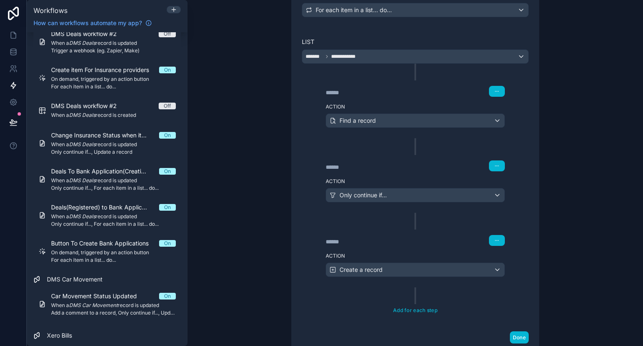
scroll to position [161, 0]
click at [393, 174] on div "Action Only continue if..." at bounding box center [415, 193] width 199 height 38
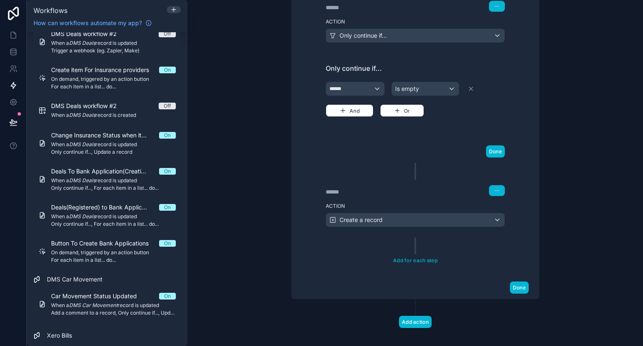
scroll to position [325, 0]
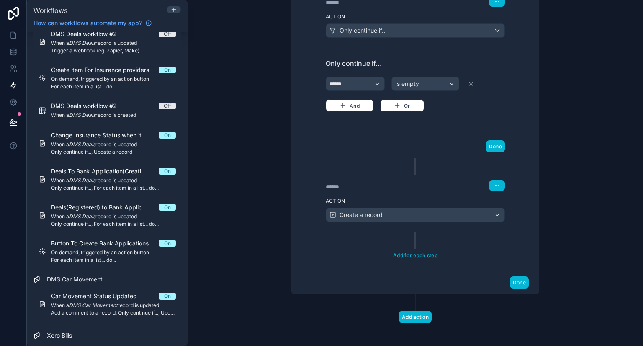
click at [407, 185] on div "******" at bounding box center [389, 187] width 126 height 8
click at [422, 183] on div "******" at bounding box center [389, 187] width 126 height 8
click at [419, 226] on div "Action Create a record" at bounding box center [415, 213] width 199 height 38
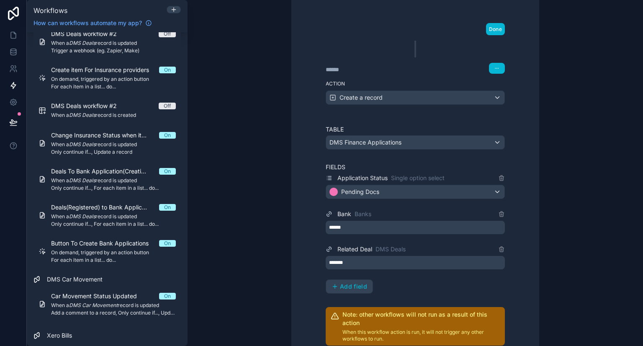
scroll to position [443, 0]
click at [172, 8] on icon at bounding box center [173, 9] width 7 height 7
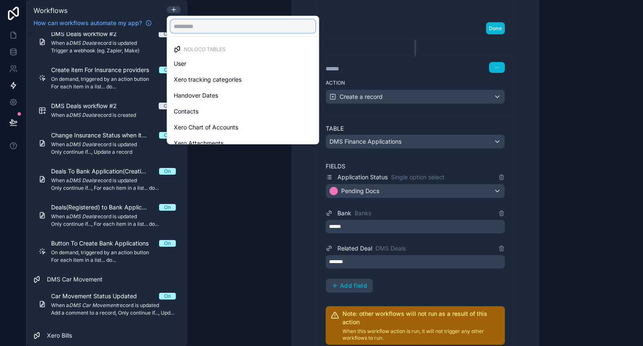
click at [218, 21] on input "text" at bounding box center [242, 26] width 145 height 13
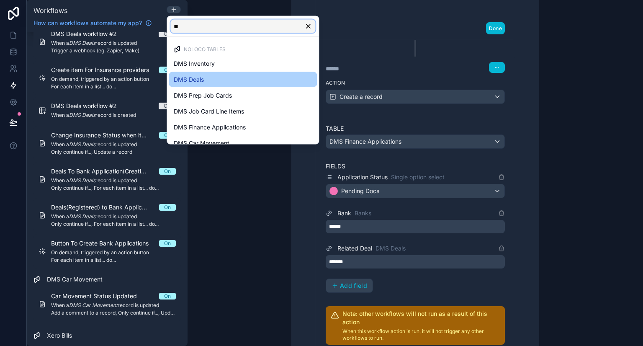
type input "**"
click at [209, 76] on div "DMS Deals" at bounding box center [243, 80] width 138 height 10
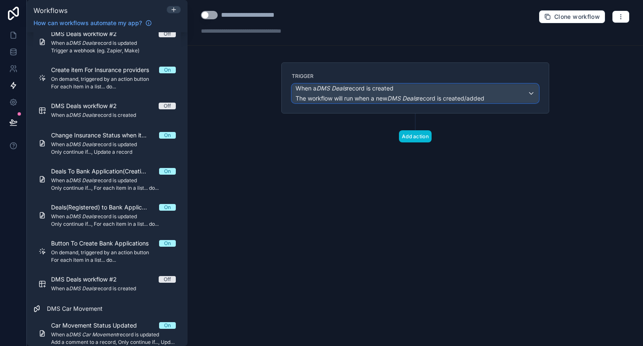
click at [424, 87] on span "When a DMS Deals record is created" at bounding box center [390, 88] width 189 height 8
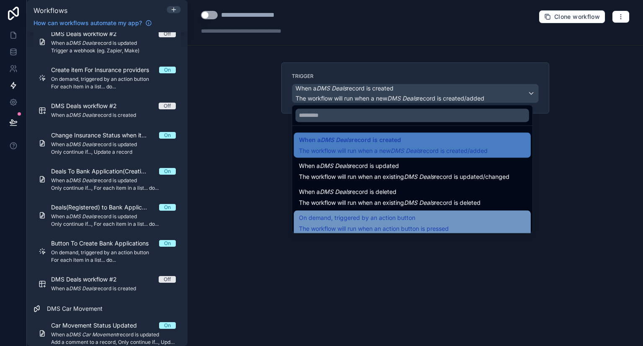
click at [361, 219] on span "On demand, triggered by an action button" at bounding box center [357, 218] width 116 height 10
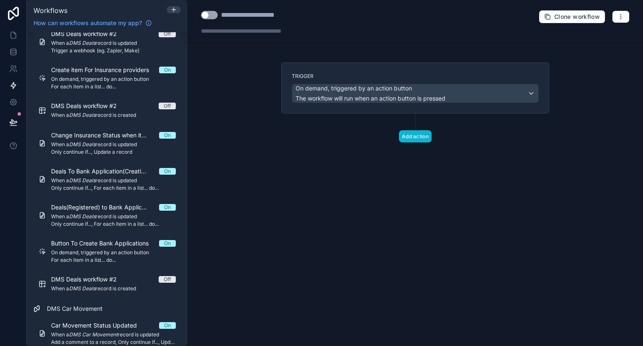
click at [273, 15] on div "**********" at bounding box center [262, 15] width 83 height 10
type div "**********"
click at [402, 139] on button "Add action" at bounding box center [415, 136] width 33 height 12
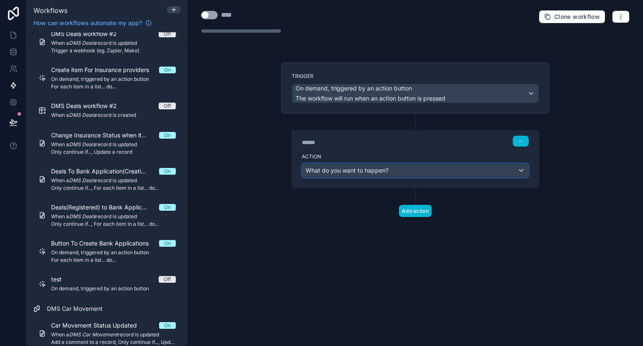
click at [361, 170] on span "What do you want to happen?" at bounding box center [347, 170] width 83 height 7
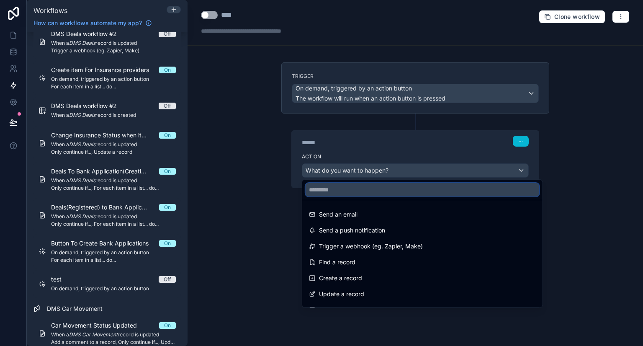
click at [351, 185] on input "text" at bounding box center [423, 189] width 234 height 13
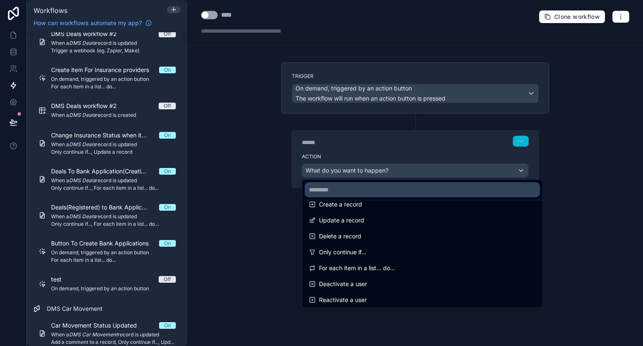
scroll to position [75, 0]
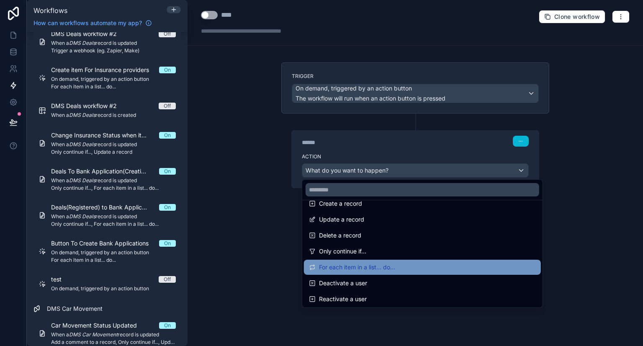
click at [370, 265] on span "For each item in a list... do..." at bounding box center [357, 267] width 76 height 10
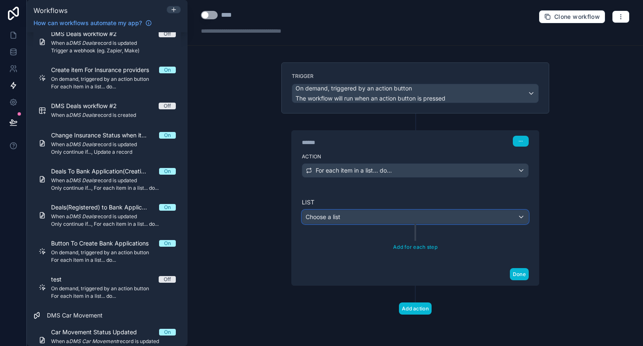
click at [357, 217] on div "Choose a list" at bounding box center [415, 216] width 226 height 13
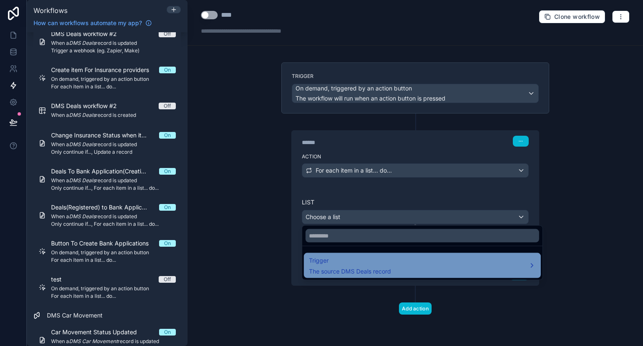
click at [342, 269] on span "The source DMS Deals record" at bounding box center [350, 271] width 82 height 8
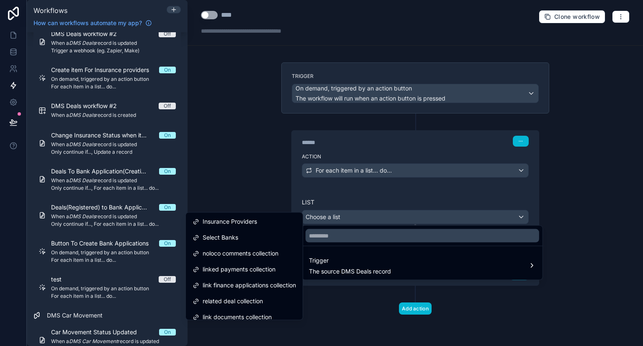
scroll to position [206, 0]
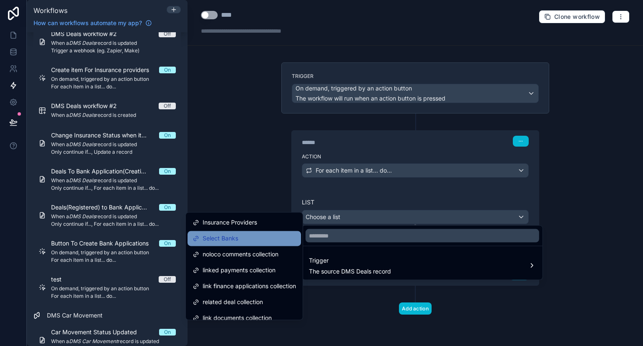
click at [247, 240] on div "Select Banks" at bounding box center [244, 238] width 103 height 10
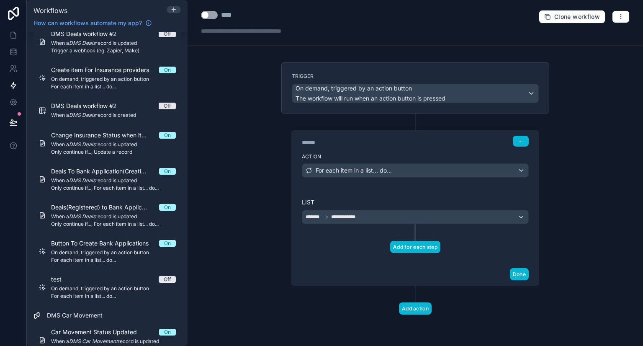
click at [421, 242] on button "Add for each step" at bounding box center [415, 247] width 50 height 12
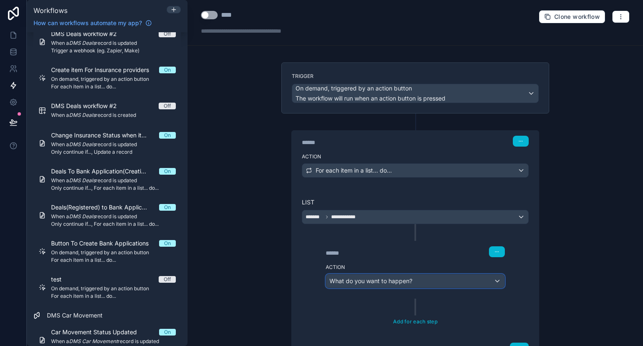
click at [368, 277] on span "What do you want to happen?" at bounding box center [370, 280] width 83 height 7
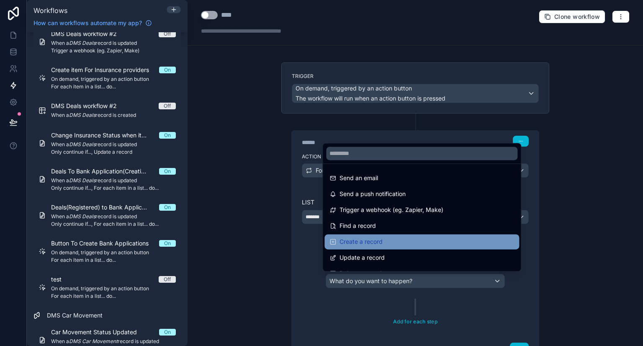
click at [359, 241] on span "Create a record" at bounding box center [360, 242] width 43 height 10
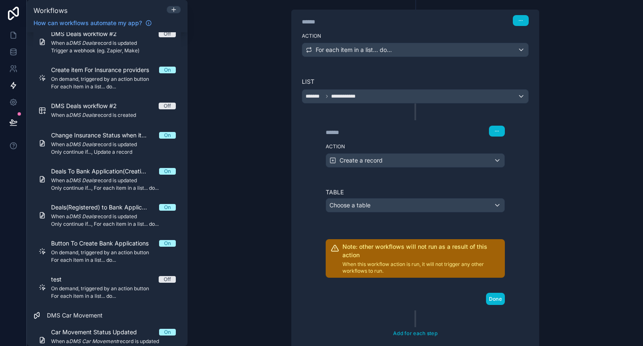
scroll to position [124, 0]
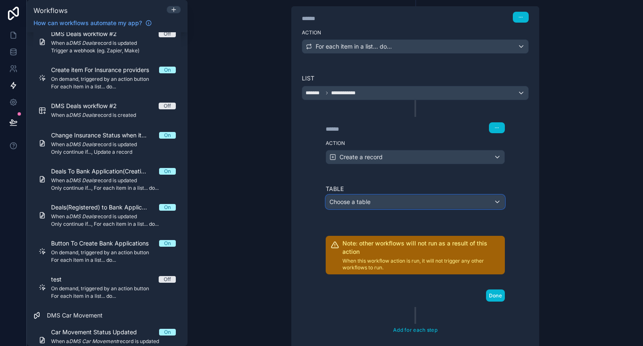
click at [363, 204] on div "Choose a table" at bounding box center [415, 201] width 178 height 13
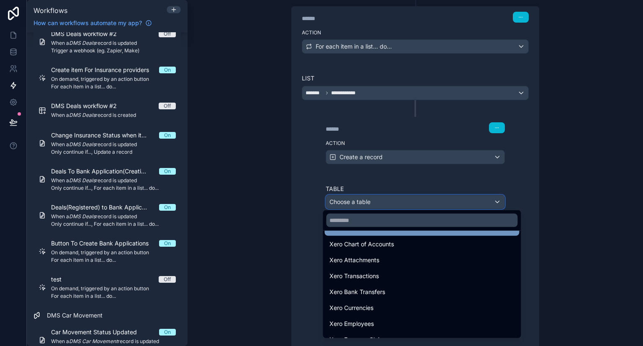
scroll to position [78, 0]
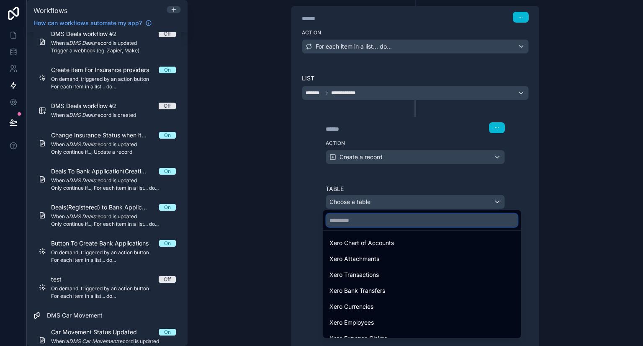
click at [351, 216] on input "text" at bounding box center [421, 219] width 191 height 13
type input "*"
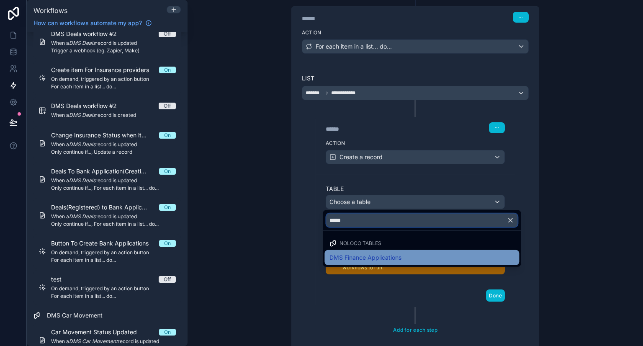
type input "*****"
click at [365, 260] on span "DMS Finance Applications" at bounding box center [365, 257] width 72 height 10
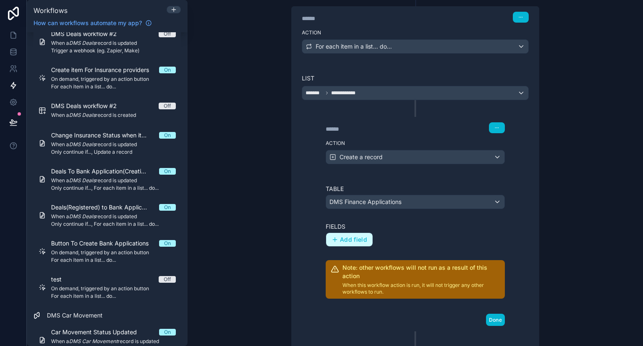
click at [350, 239] on span "Add field" at bounding box center [353, 240] width 27 height 8
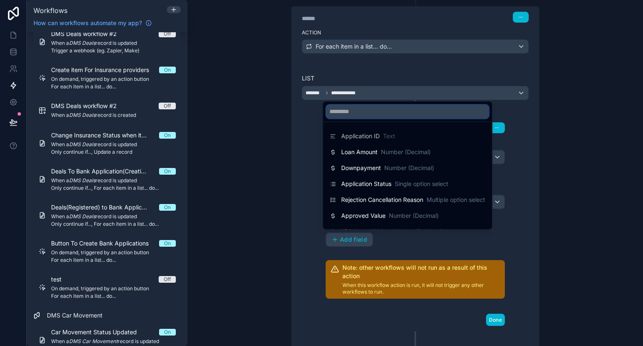
click at [393, 112] on input "text" at bounding box center [407, 111] width 162 height 13
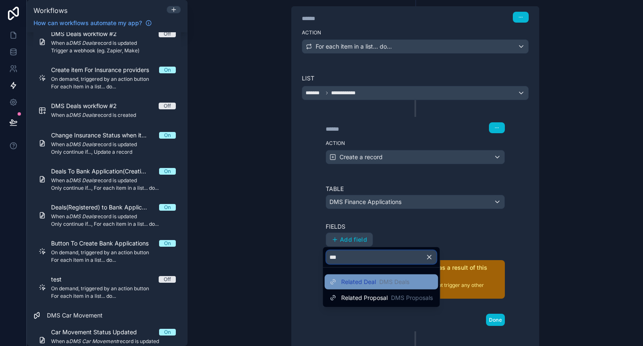
type input "***"
click at [377, 287] on div "Related Deal DMS Deals" at bounding box center [380, 281] width 113 height 15
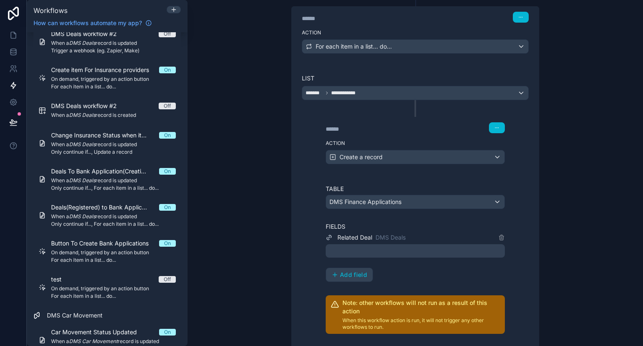
click at [365, 250] on div at bounding box center [415, 250] width 179 height 13
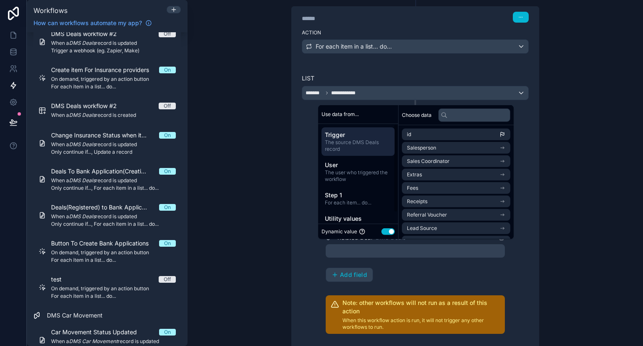
click at [359, 140] on span "The source DMS Deals record" at bounding box center [358, 145] width 67 height 13
click at [411, 134] on span "id" at bounding box center [409, 134] width 4 height 7
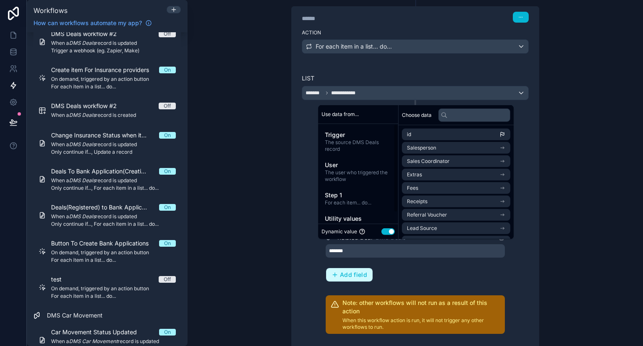
click at [345, 271] on span "Add field" at bounding box center [353, 275] width 27 height 8
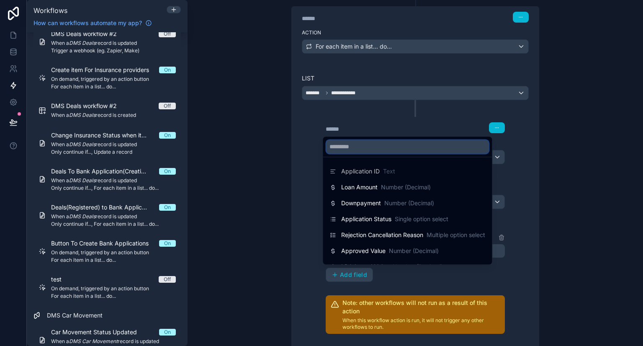
click at [369, 149] on input "text" at bounding box center [407, 146] width 162 height 13
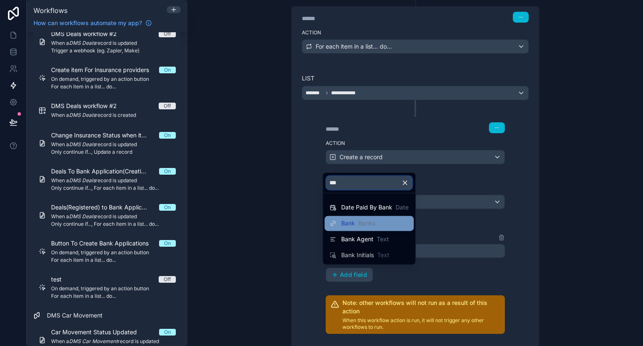
type input "***"
click at [365, 226] on span "Banks" at bounding box center [366, 223] width 17 height 8
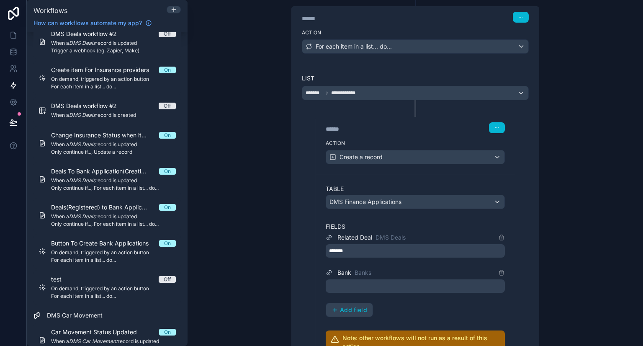
click at [351, 285] on div at bounding box center [415, 285] width 179 height 13
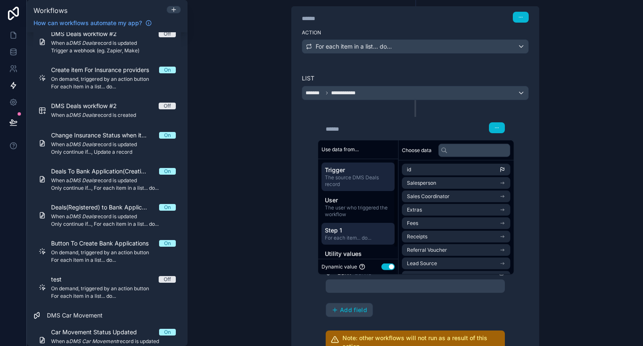
click at [356, 239] on span "For each item... do..." at bounding box center [358, 237] width 67 height 7
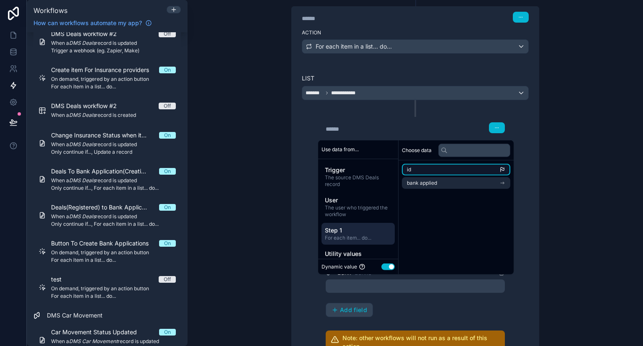
click at [459, 170] on li "id" at bounding box center [456, 170] width 108 height 12
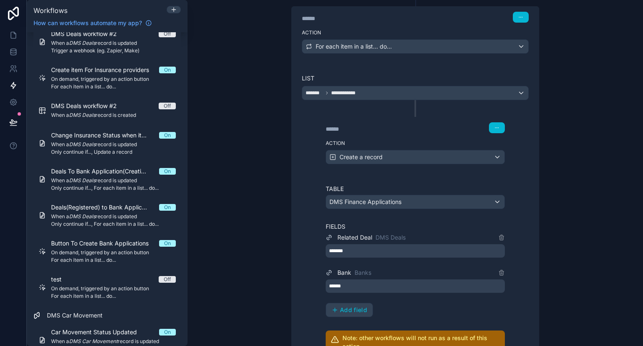
click at [440, 299] on div "Related Deal DMS Deals ******* Bank Banks ****** Add field" at bounding box center [415, 274] width 179 height 85
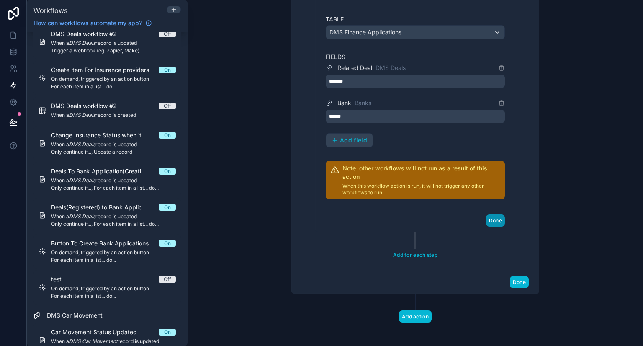
click at [496, 220] on button "Done" at bounding box center [495, 220] width 19 height 12
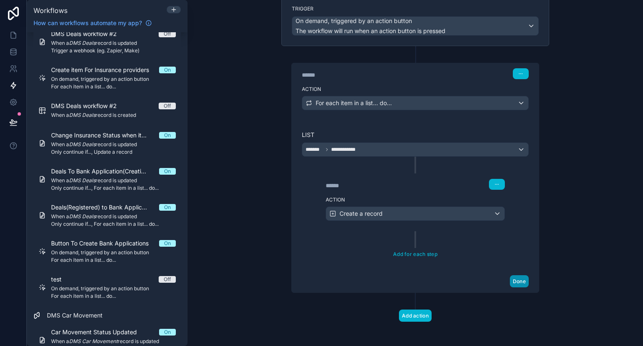
click at [514, 275] on button "Done" at bounding box center [519, 281] width 19 height 12
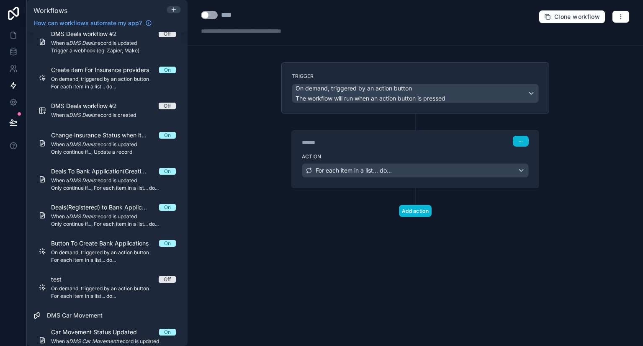
scroll to position [0, 0]
click at [208, 15] on button "Use setting" at bounding box center [209, 15] width 17 height 8
click at [12, 52] on icon at bounding box center [12, 51] width 5 height 3
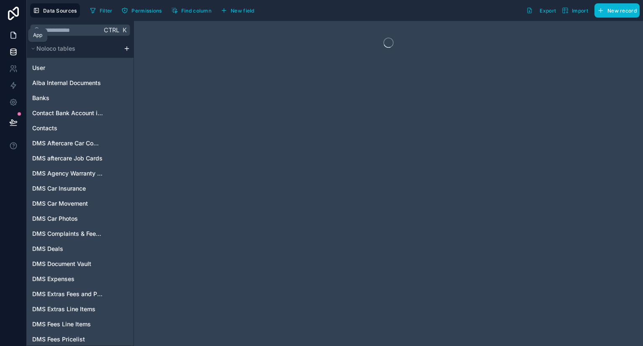
click at [14, 33] on icon at bounding box center [15, 33] width 2 height 2
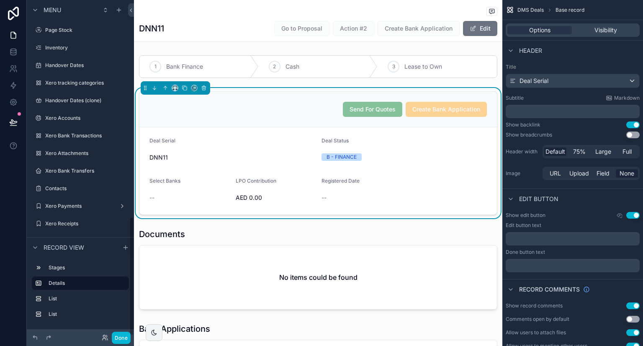
scroll to position [613, 0]
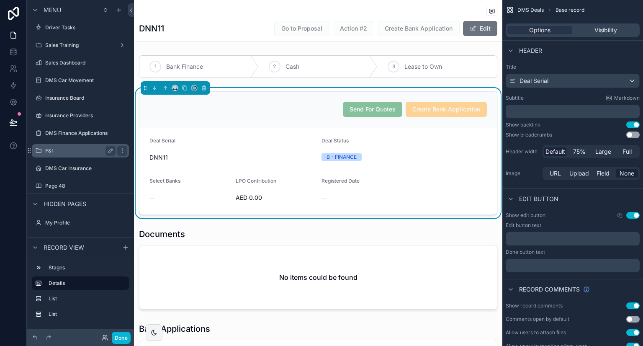
click at [79, 152] on label "F&I" at bounding box center [78, 150] width 67 height 7
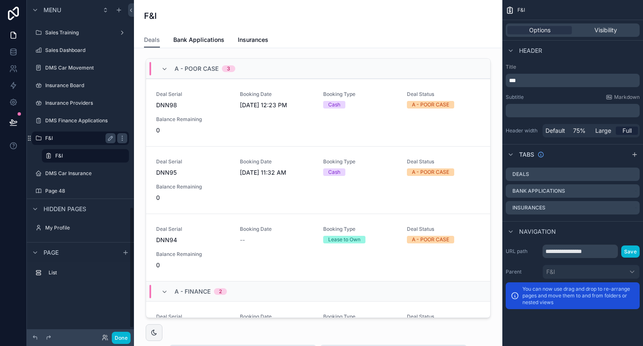
scroll to position [574, 0]
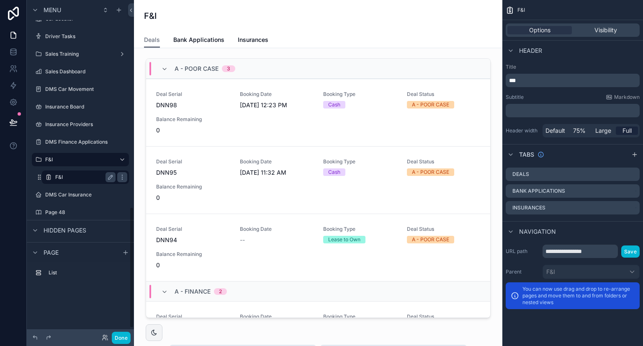
click at [73, 172] on div "F&I" at bounding box center [85, 177] width 60 height 10
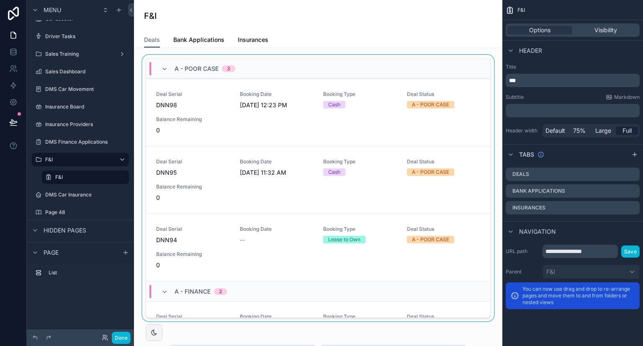
click at [244, 104] on div "scrollable content" at bounding box center [318, 190] width 355 height 270
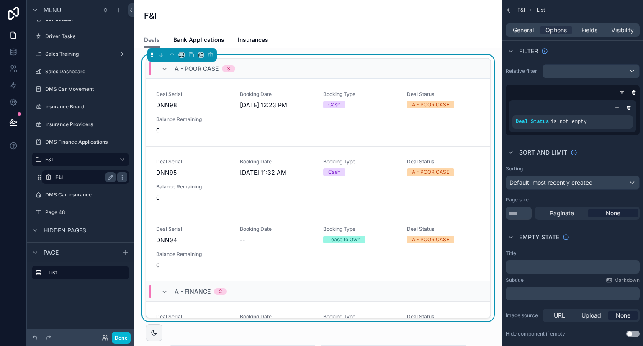
click at [86, 172] on div "F&I" at bounding box center [85, 177] width 60 height 10
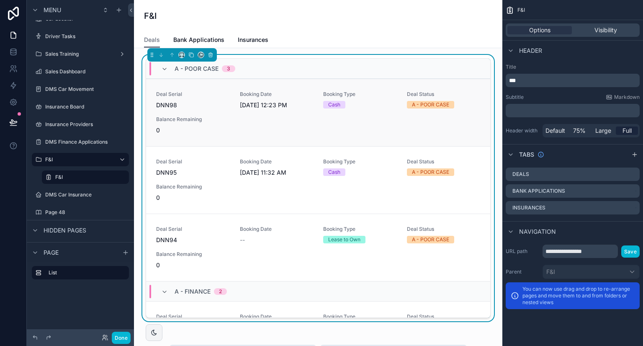
click at [236, 114] on div "Deal Serial DNN98 Booking Date 9/1/2025 12:23 PM Booking Type Cash Deal Status …" at bounding box center [318, 113] width 324 height 44
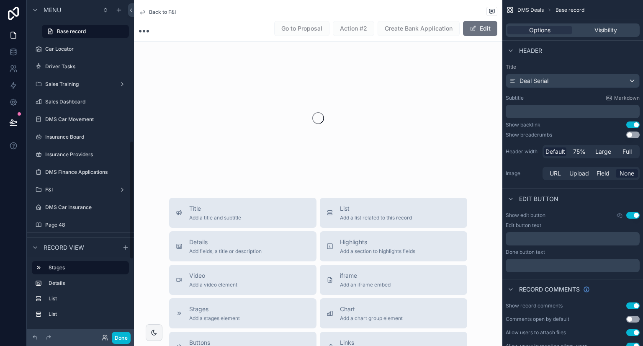
scroll to position [398, 0]
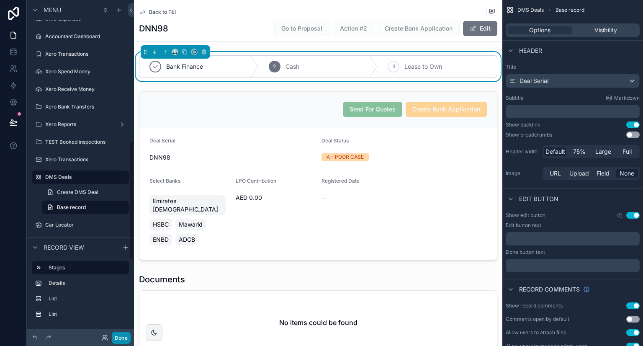
click at [121, 334] on button "Done" at bounding box center [121, 338] width 19 height 12
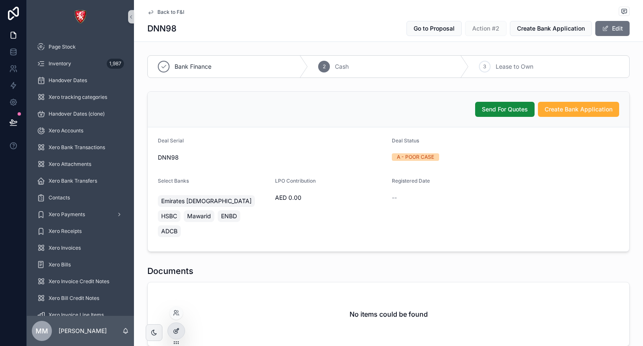
click at [182, 327] on div at bounding box center [176, 331] width 17 height 16
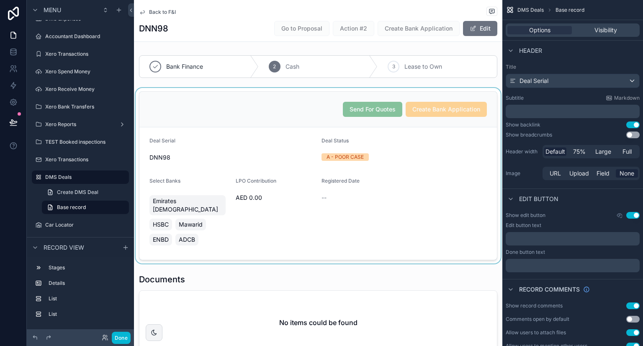
click at [412, 144] on div "scrollable content" at bounding box center [318, 175] width 368 height 175
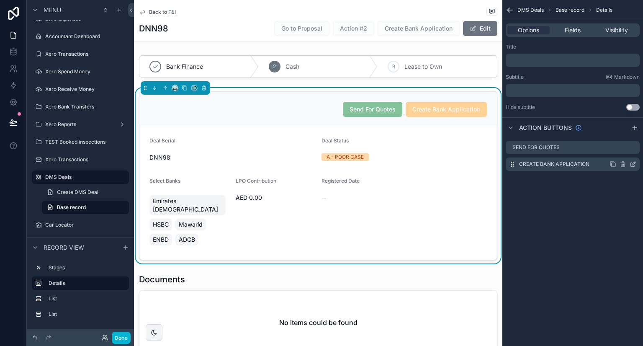
click at [634, 165] on icon "scrollable content" at bounding box center [633, 164] width 7 height 7
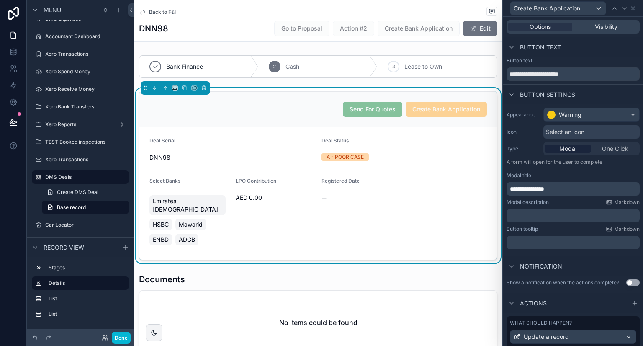
scroll to position [126, 0]
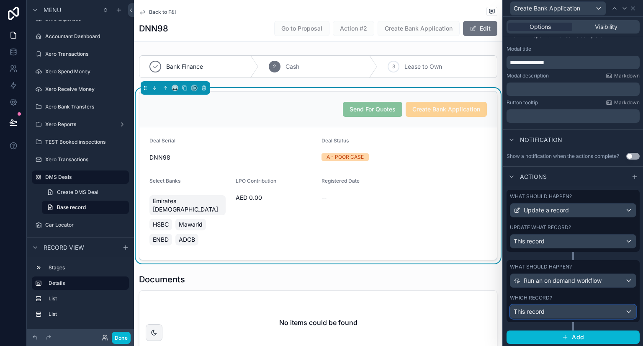
click at [543, 311] on span "This record" at bounding box center [529, 311] width 31 height 8
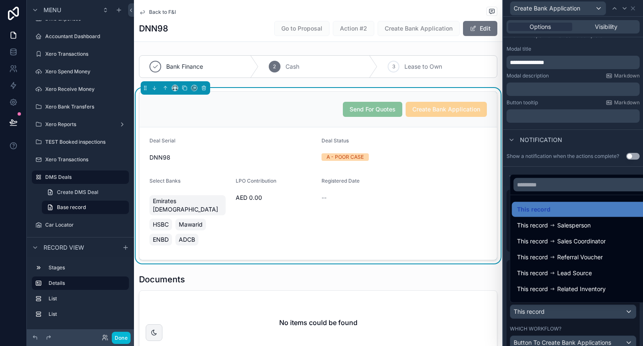
click at [543, 311] on div at bounding box center [573, 173] width 140 height 346
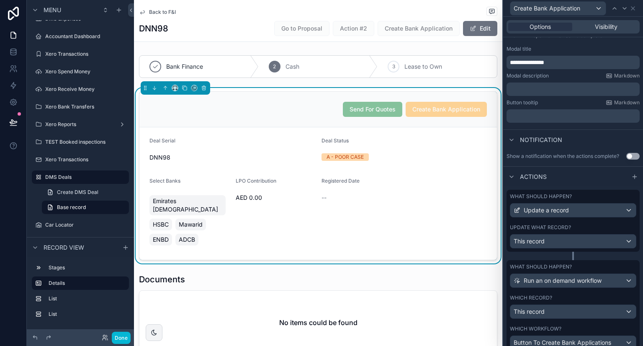
scroll to position [177, 0]
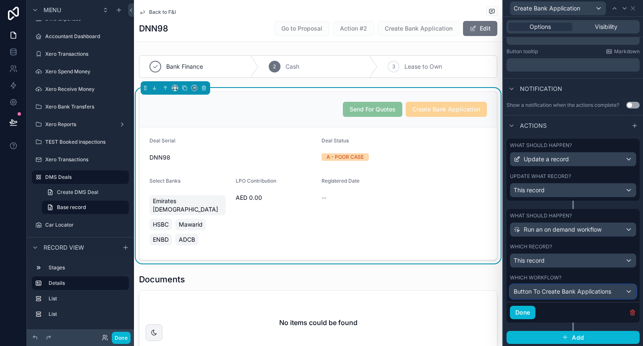
click at [550, 291] on span "Button To Create Bank Applications" at bounding box center [563, 291] width 98 height 8
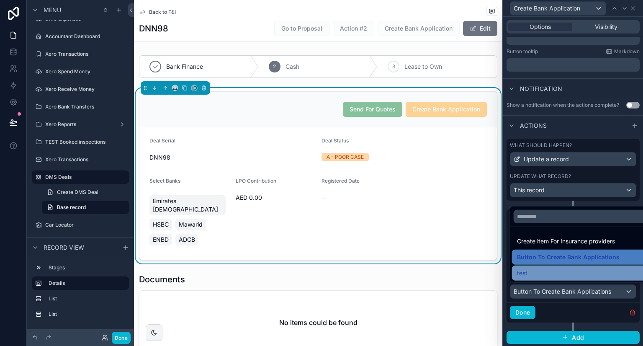
click at [530, 277] on div "test" at bounding box center [580, 273] width 126 height 10
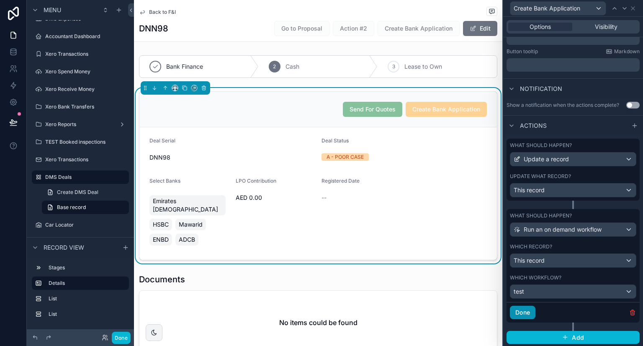
click at [522, 308] on button "Done" at bounding box center [523, 312] width 26 height 13
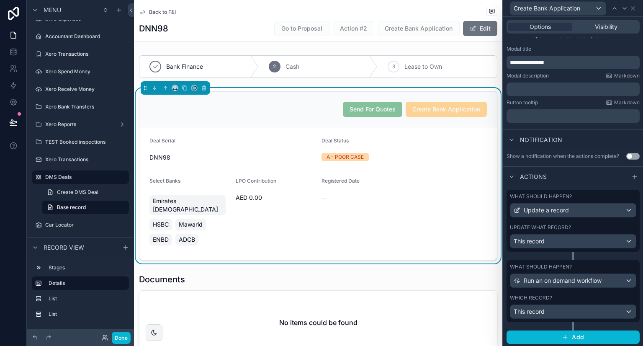
click at [195, 165] on form "Deal Serial DNN98 Deal Status A - POOR CASE Select Banks Emirates Islamic HSBC …" at bounding box center [317, 193] width 357 height 132
click at [123, 332] on button "Done" at bounding box center [121, 338] width 19 height 12
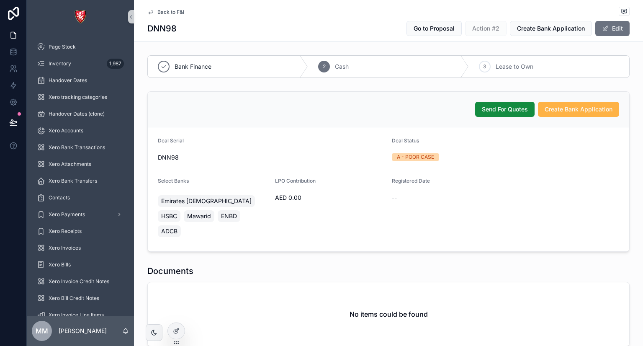
click at [570, 111] on span "Create Bank Application" at bounding box center [579, 109] width 68 height 8
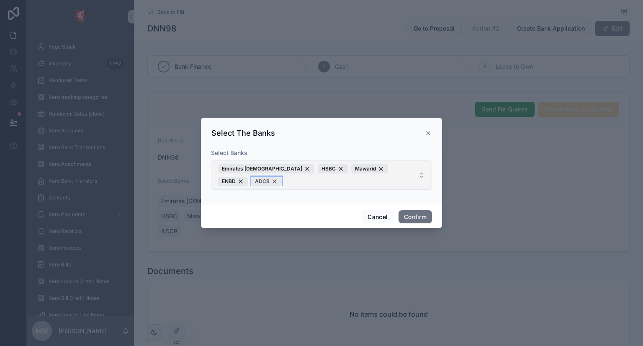
click at [282, 177] on div "ADCB" at bounding box center [266, 181] width 31 height 9
click at [248, 177] on div "ENBD" at bounding box center [233, 181] width 30 height 9
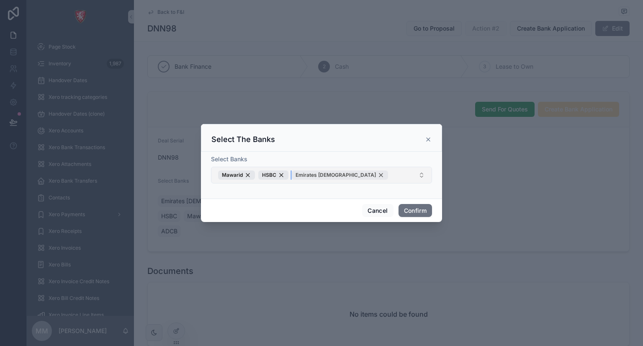
click at [341, 176] on div "Emirates Islamic" at bounding box center [340, 174] width 96 height 9
click at [411, 210] on button "Confirm" at bounding box center [415, 210] width 33 height 13
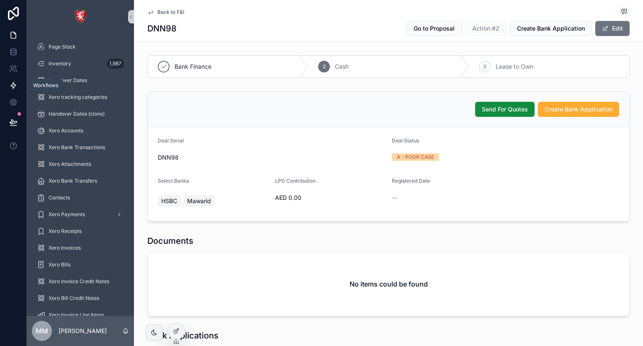
click at [11, 89] on icon at bounding box center [13, 85] width 8 height 8
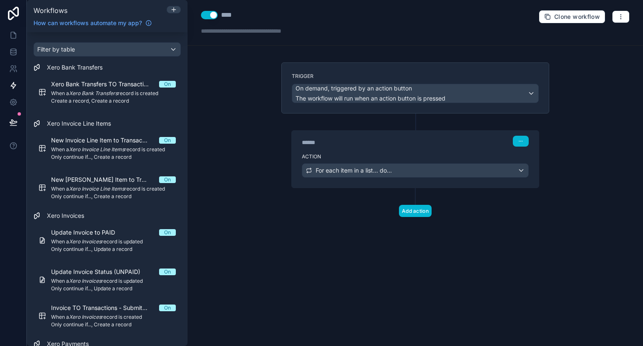
click at [234, 18] on div "****" at bounding box center [242, 15] width 42 height 10
click at [228, 117] on div "**********" at bounding box center [415, 173] width 455 height 346
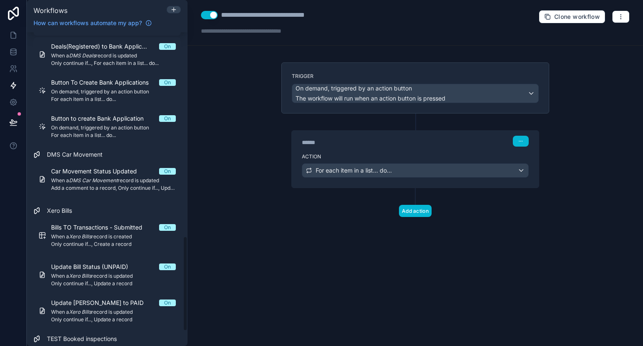
scroll to position [662, 0]
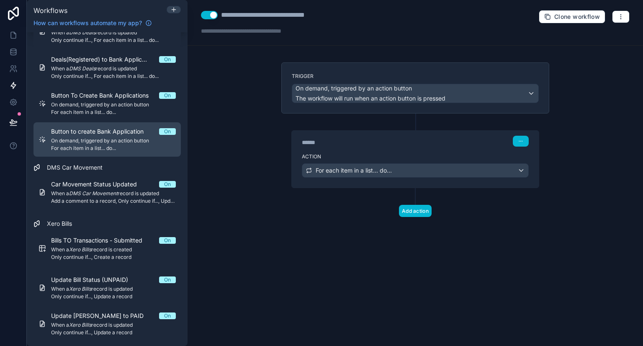
click at [113, 141] on span "On demand, triggered by an action button" at bounding box center [113, 140] width 125 height 7
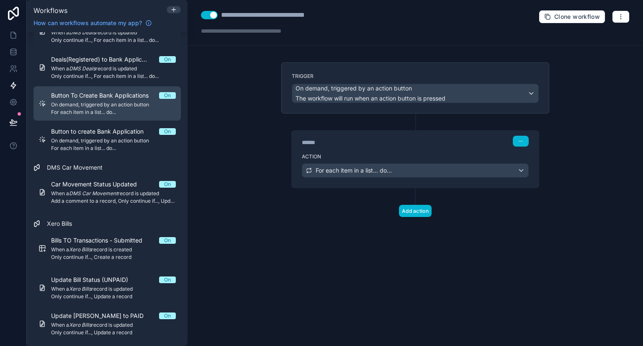
click at [124, 107] on span "On demand, triggered by an action button" at bounding box center [113, 104] width 125 height 7
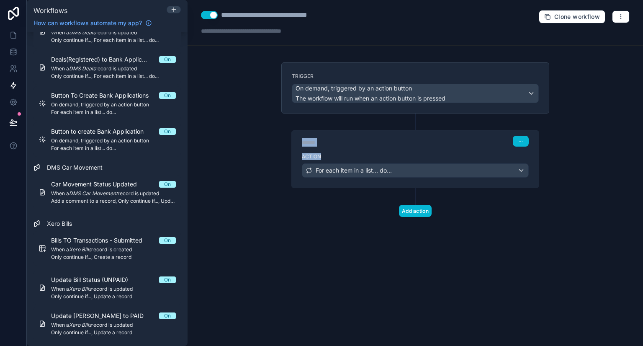
drag, startPoint x: 225, startPoint y: 111, endPoint x: 337, endPoint y: 149, distance: 118.2
click at [337, 149] on div "**********" at bounding box center [415, 173] width 455 height 346
click at [337, 150] on div "Action For each item in a list... do..." at bounding box center [415, 169] width 247 height 38
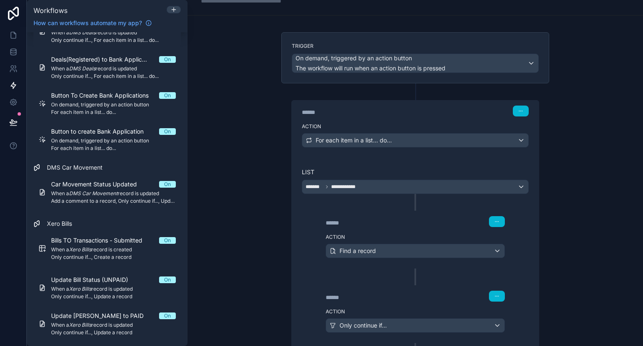
scroll to position [30, 0]
click at [384, 231] on div "Action Find a record" at bounding box center [415, 249] width 199 height 38
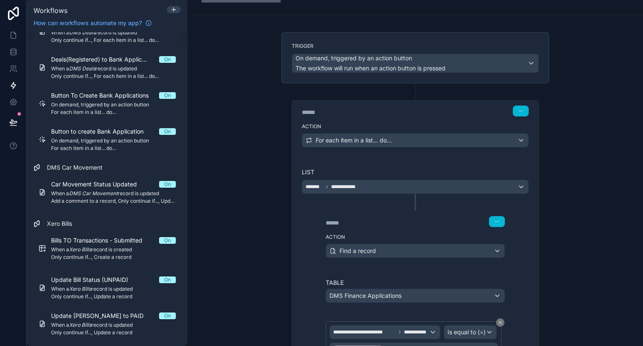
scroll to position [0, 0]
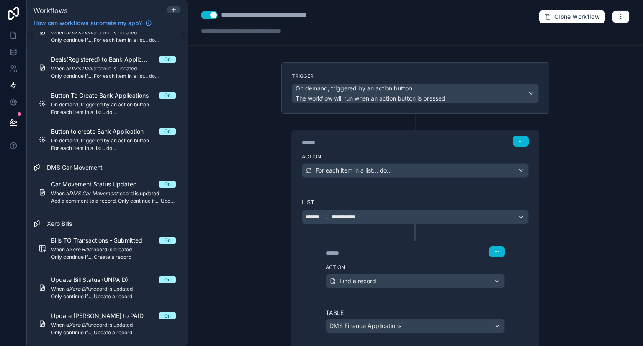
click at [214, 17] on button "Use setting" at bounding box center [209, 15] width 17 height 8
click at [244, 17] on div "**********" at bounding box center [280, 15] width 118 height 10
type div "**********"
click at [237, 52] on div "**********" at bounding box center [415, 173] width 455 height 346
click at [19, 37] on link at bounding box center [13, 35] width 26 height 17
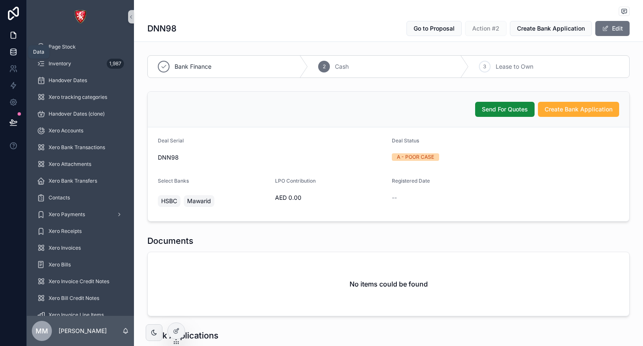
click at [11, 54] on icon at bounding box center [13, 52] width 8 height 8
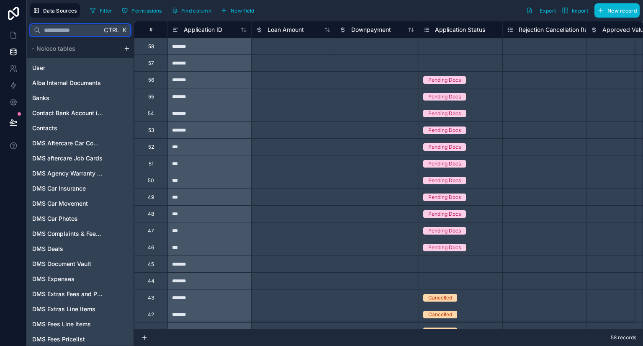
click at [70, 26] on input "text" at bounding box center [71, 30] width 61 height 15
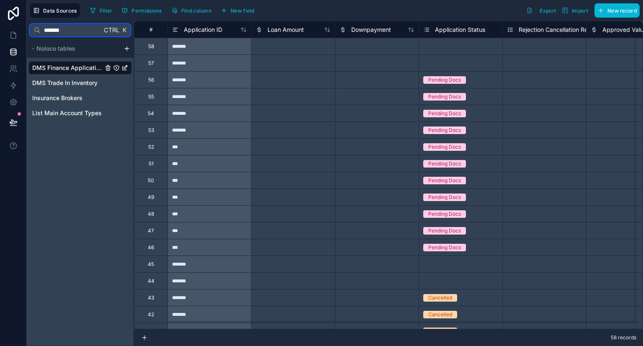
type input "*******"
click at [69, 67] on span "DMS Finance Applications" at bounding box center [67, 68] width 71 height 8
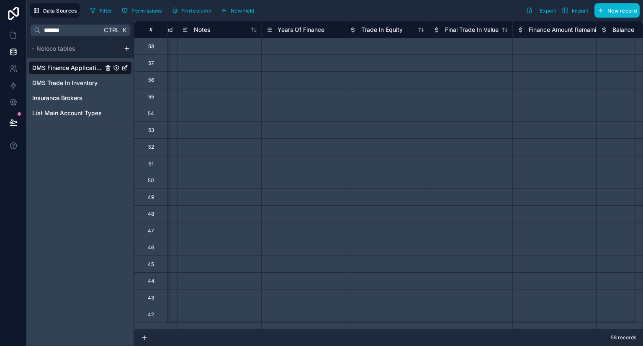
scroll to position [0, 996]
click at [199, 16] on button "Find column" at bounding box center [191, 10] width 46 height 13
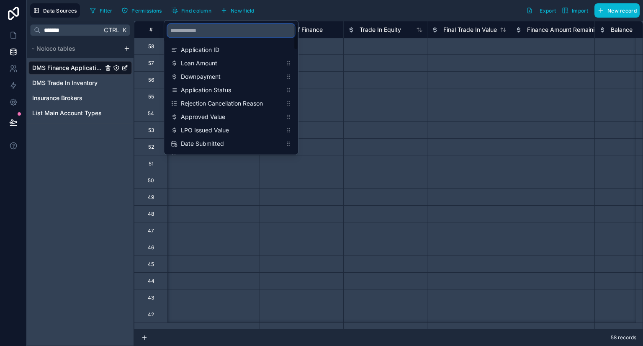
click at [213, 24] on input "scrollable content" at bounding box center [230, 30] width 127 height 13
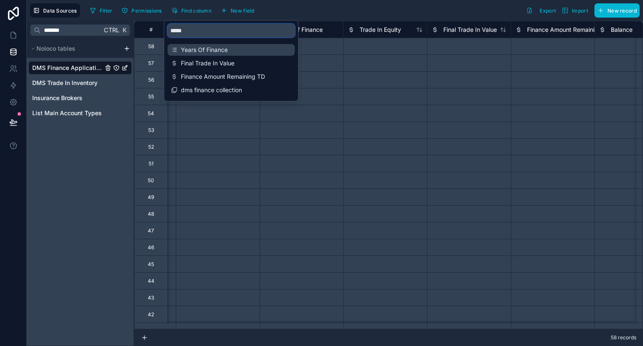
type input "*****"
click at [206, 46] on span "Years Of Finance" at bounding box center [231, 50] width 101 height 8
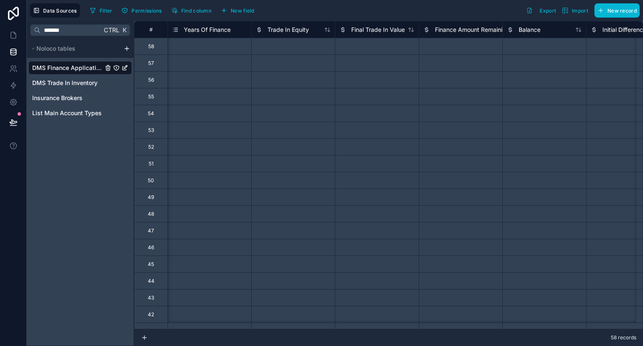
click at [388, 18] on div "Data Sources Filter Permissions Find column New field Export Import New record" at bounding box center [335, 10] width 616 height 21
click at [222, 30] on span "Years Of Finance" at bounding box center [207, 30] width 47 height 8
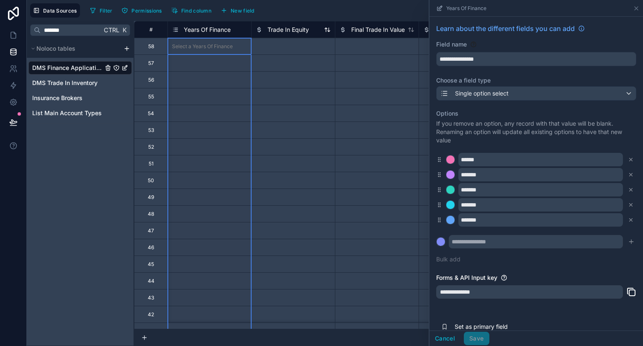
click at [288, 29] on span "Trade In Equity" at bounding box center [287, 30] width 41 height 8
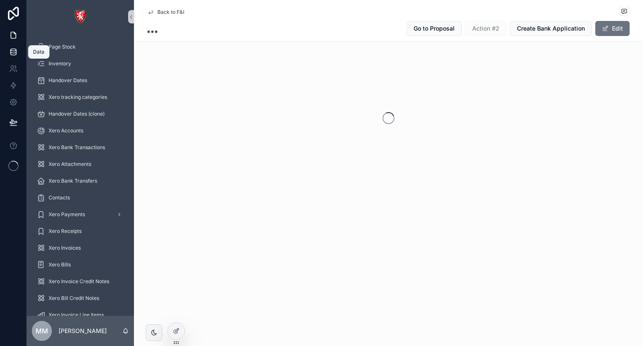
click at [15, 57] on link at bounding box center [13, 52] width 26 height 17
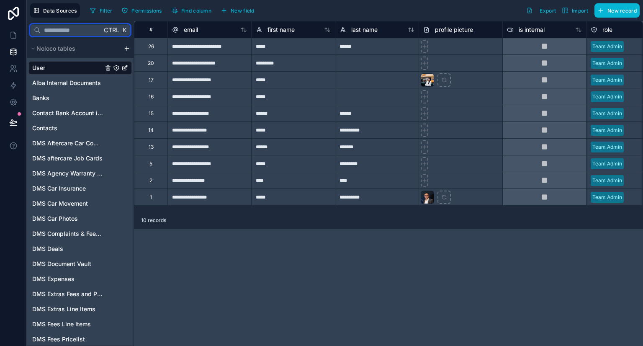
click at [63, 32] on input "text" at bounding box center [71, 30] width 61 height 15
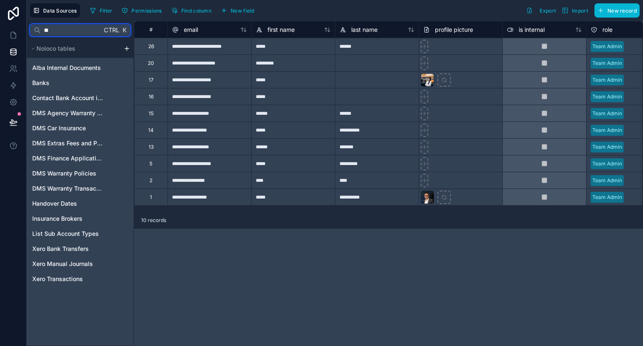
type input "*"
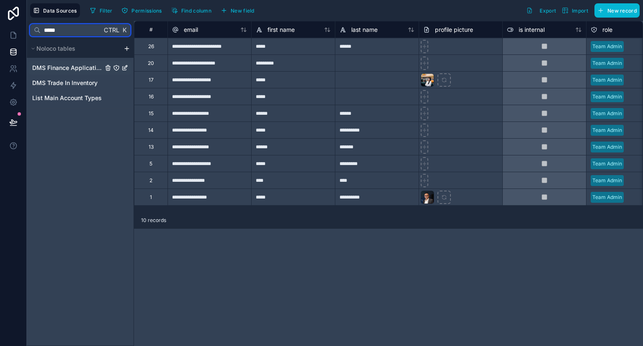
type input "*****"
click at [43, 67] on span "DMS Finance Applications" at bounding box center [67, 68] width 71 height 8
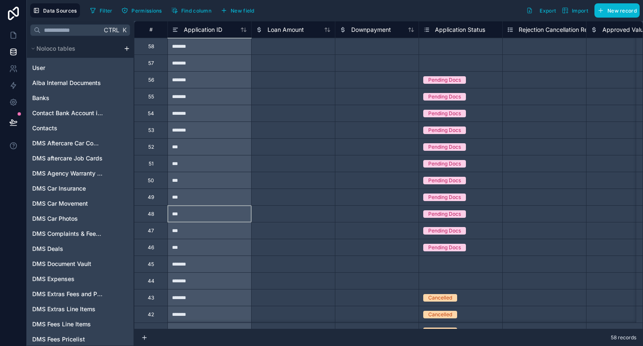
click at [206, 220] on div "***" at bounding box center [209, 213] width 84 height 17
click at [70, 27] on input "text" at bounding box center [71, 30] width 61 height 15
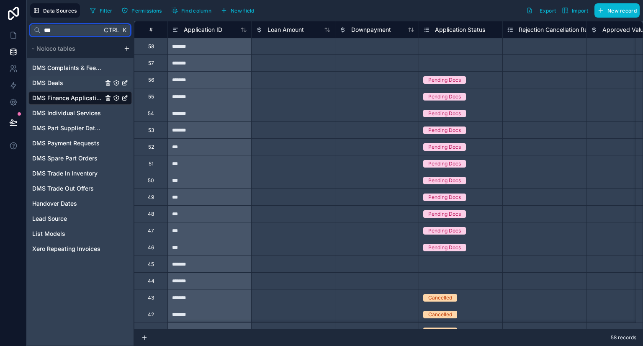
type input "***"
click at [62, 83] on span "DMS Deals" at bounding box center [47, 83] width 31 height 8
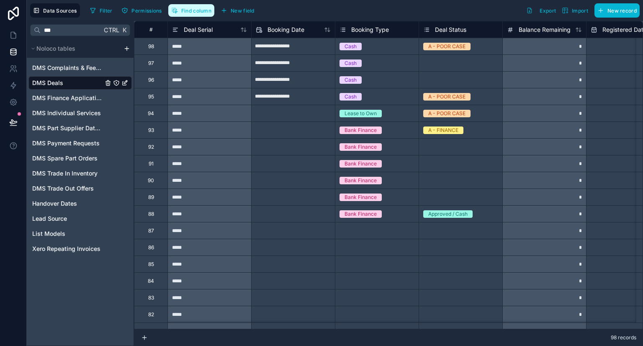
click at [200, 11] on span "Find column" at bounding box center [196, 11] width 30 height 6
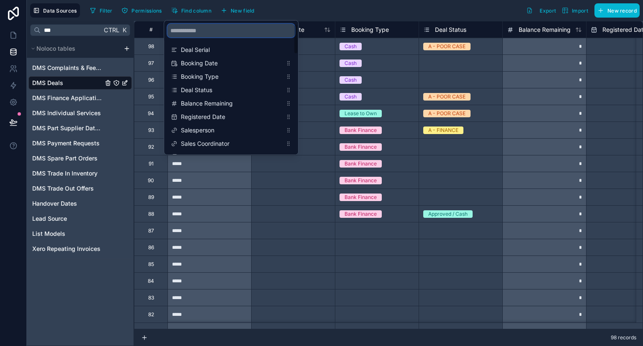
click at [196, 29] on input "scrollable content" at bounding box center [230, 30] width 127 height 13
type input "***"
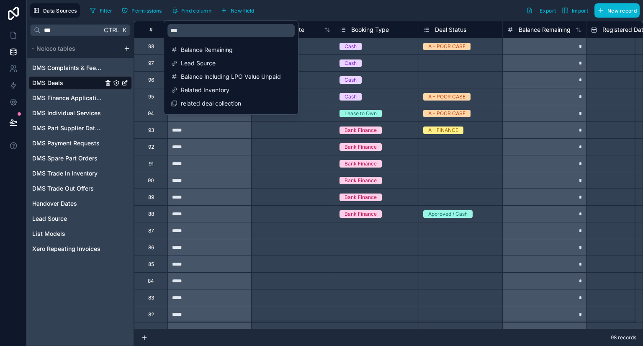
click at [301, 10] on div "Filter Permissions Find column New field Export Import New record" at bounding box center [363, 10] width 553 height 14
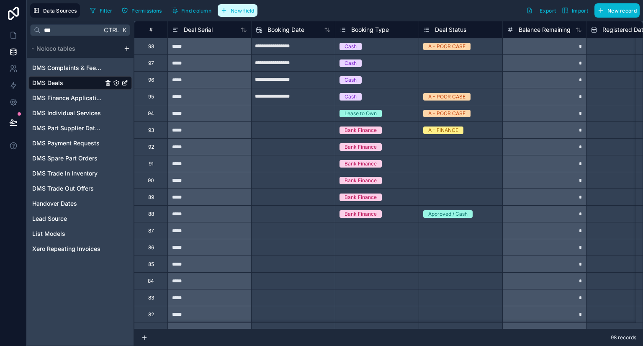
click at [227, 8] on icon "button" at bounding box center [224, 10] width 7 height 7
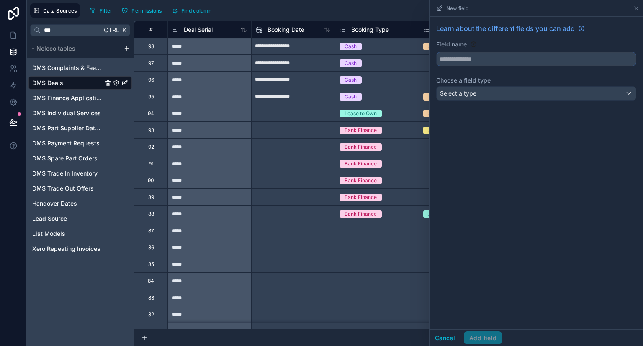
click at [453, 55] on input "text" at bounding box center [536, 58] width 199 height 13
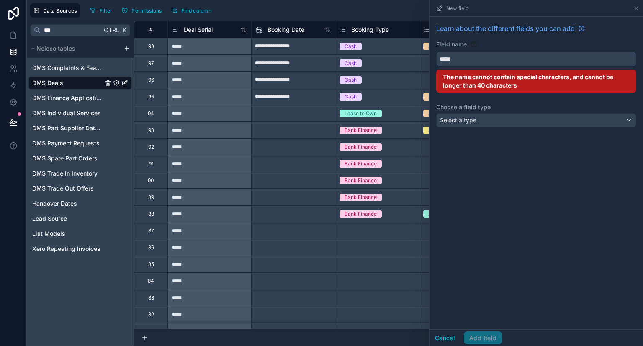
click at [436, 52] on button "****" at bounding box center [536, 59] width 200 height 14
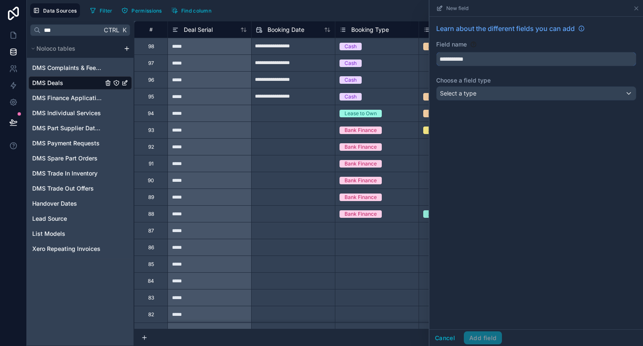
type input "**********"
click at [472, 89] on span "Select a type" at bounding box center [458, 93] width 36 height 8
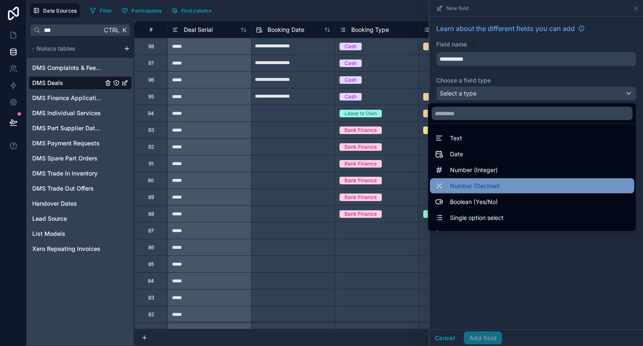
click at [472, 190] on span "Number (Decimal)" at bounding box center [475, 186] width 50 height 10
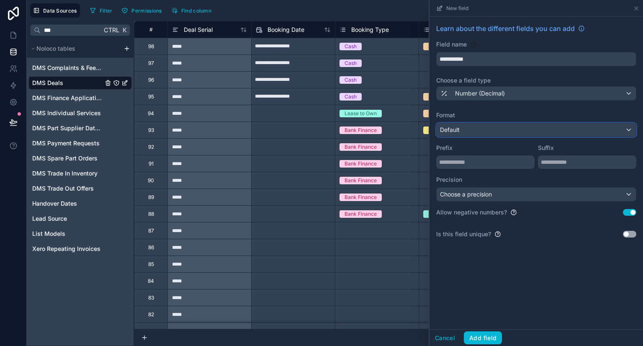
click at [470, 128] on div "Default" at bounding box center [536, 129] width 199 height 13
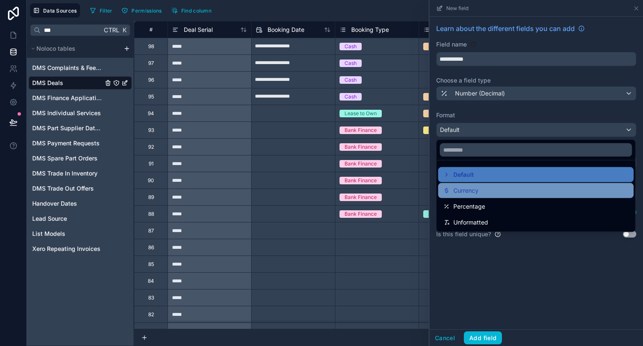
click at [473, 190] on span "Currency" at bounding box center [465, 190] width 25 height 10
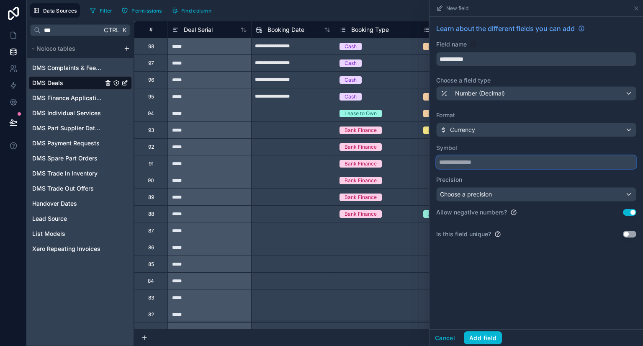
click at [462, 163] on input "text" at bounding box center [536, 161] width 200 height 13
type input "***"
click at [482, 195] on span "Choose a precision" at bounding box center [466, 193] width 52 height 7
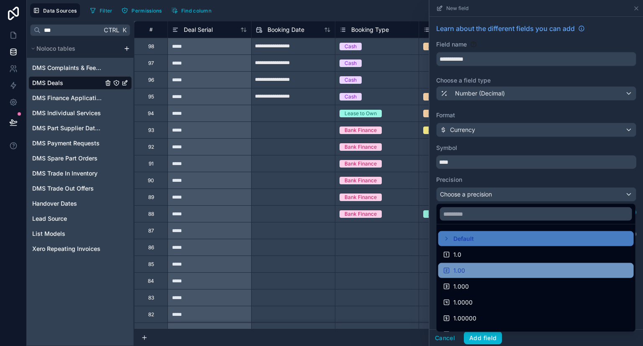
click at [453, 272] on span "1.00" at bounding box center [459, 270] width 12 height 10
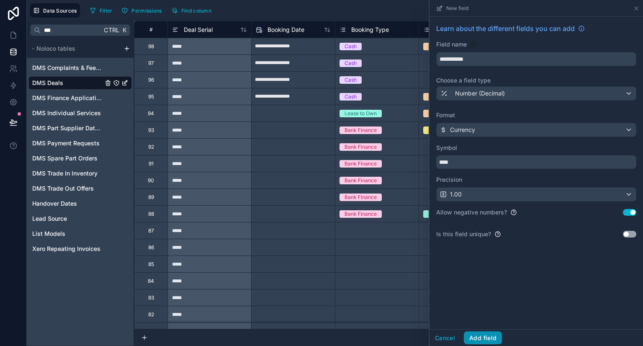
click at [474, 339] on button "Add field" at bounding box center [483, 337] width 38 height 13
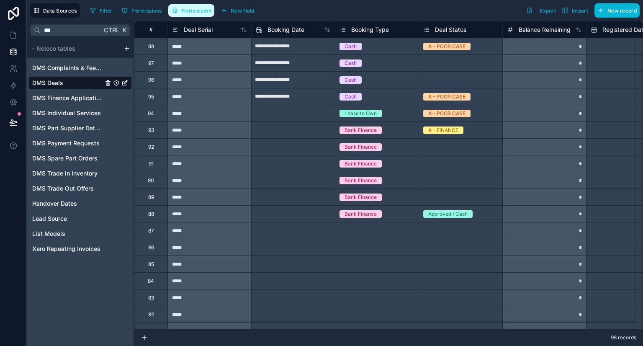
click at [194, 15] on button "Find column" at bounding box center [191, 10] width 46 height 13
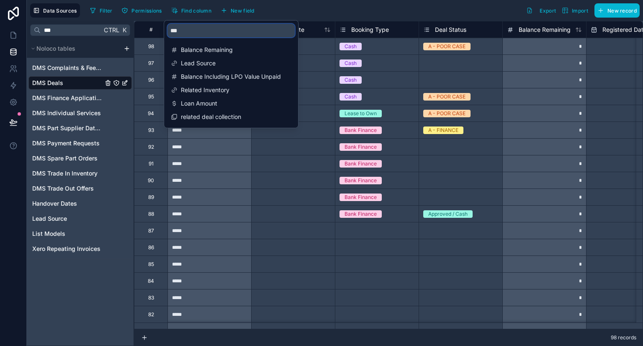
click at [191, 28] on input "***" at bounding box center [230, 30] width 127 height 13
type input "*"
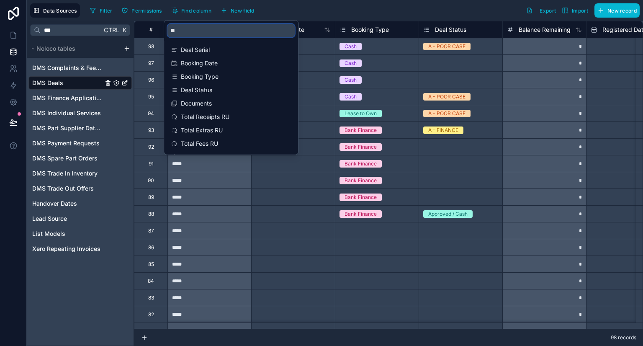
type input "*"
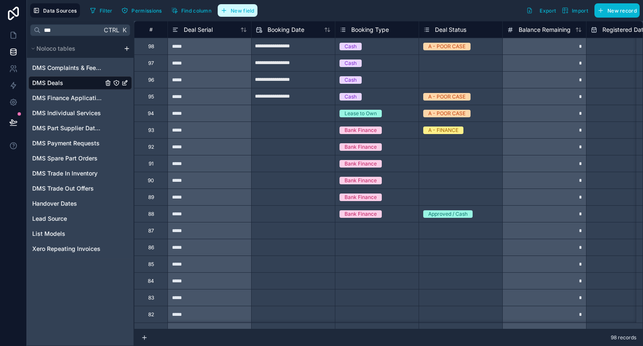
click at [233, 15] on button "New field" at bounding box center [238, 10] width 40 height 13
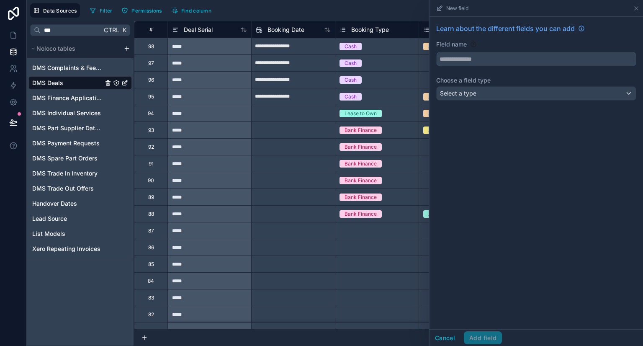
click at [457, 55] on input "text" at bounding box center [536, 58] width 199 height 13
type input "**********"
click at [458, 100] on div "**********" at bounding box center [535, 64] width 213 height 94
click at [461, 99] on div "Select a type" at bounding box center [536, 93] width 199 height 13
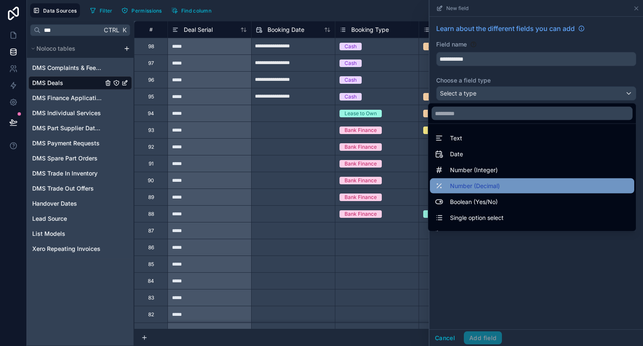
click at [460, 190] on div "Number (Decimal)" at bounding box center [532, 185] width 204 height 15
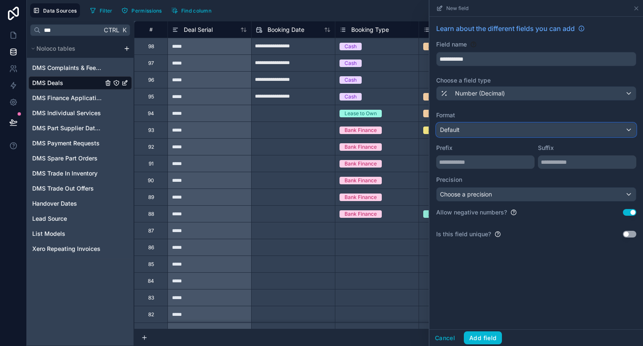
click at [465, 129] on div "Default" at bounding box center [536, 129] width 199 height 13
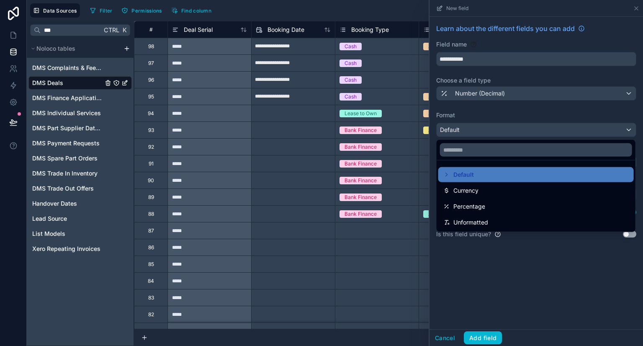
click at [454, 198] on ul "Default Currency Percentage Unformatted" at bounding box center [536, 195] width 199 height 71
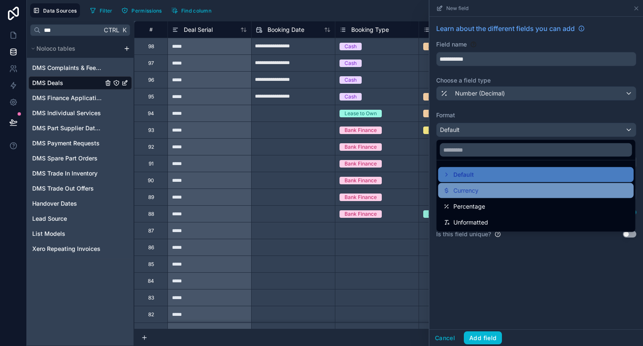
click at [458, 194] on span "Currency" at bounding box center [465, 190] width 25 height 10
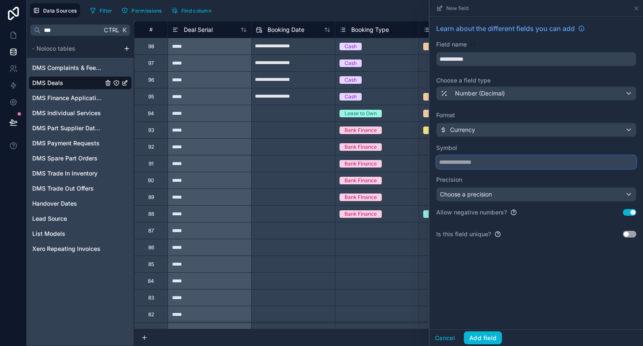
click at [461, 163] on input "text" at bounding box center [536, 161] width 200 height 13
type input "*"
type input "***"
click at [467, 190] on span "Choose a precision" at bounding box center [466, 194] width 52 height 8
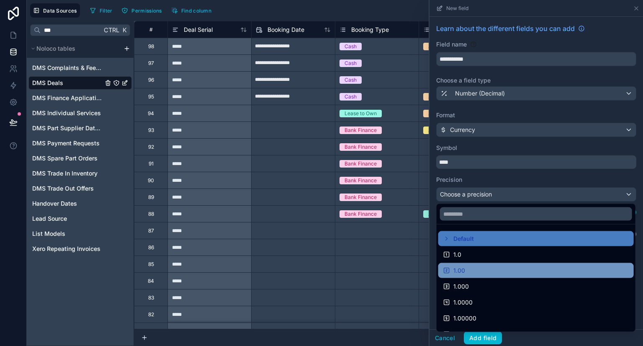
click at [455, 273] on span "1.00" at bounding box center [459, 270] width 12 height 10
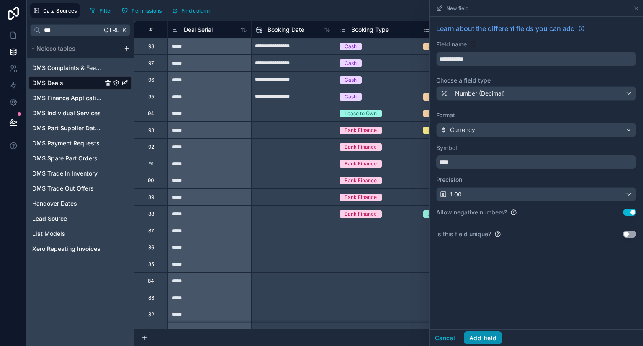
click at [476, 338] on button "Add field" at bounding box center [483, 337] width 38 height 13
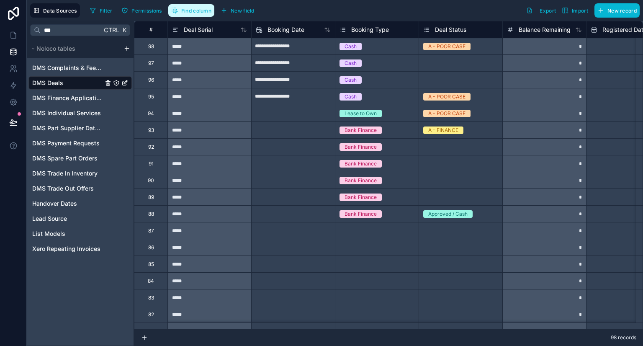
click at [187, 14] on button "Find column" at bounding box center [191, 10] width 46 height 13
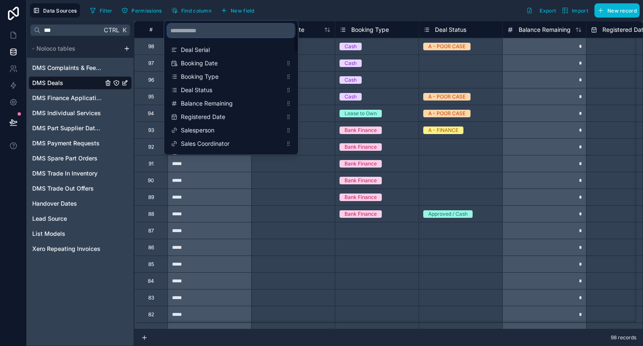
click at [190, 28] on input "scrollable content" at bounding box center [230, 30] width 127 height 13
type input "*"
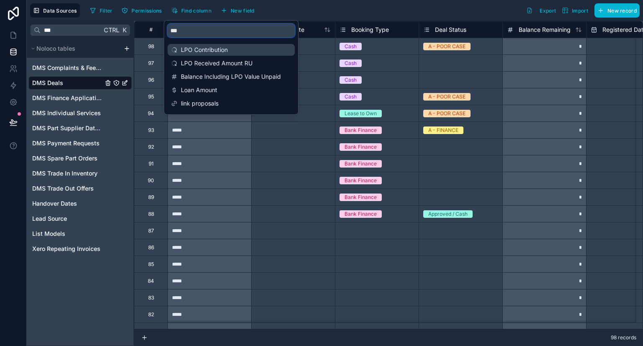
type input "***"
click at [194, 53] on span "LPO Contribution" at bounding box center [231, 50] width 101 height 8
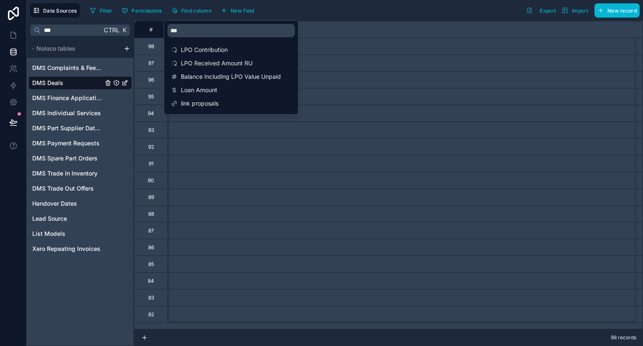
scroll to position [0, 1172]
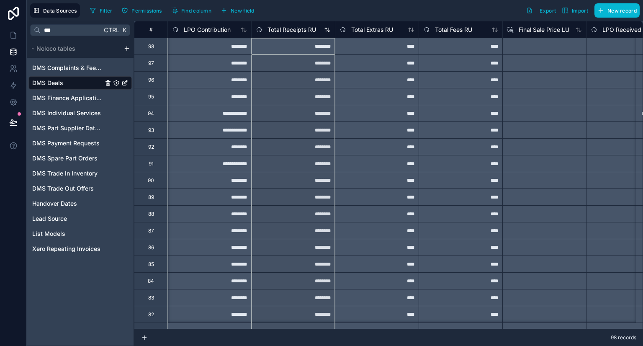
click at [309, 29] on span "Total Receipts RU" at bounding box center [291, 30] width 49 height 8
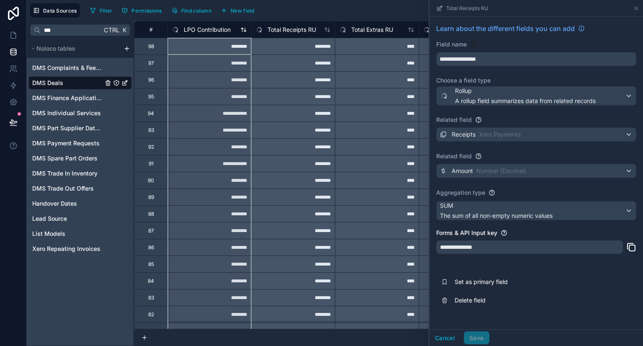
click at [204, 32] on span "LPO Contribution" at bounding box center [207, 30] width 47 height 8
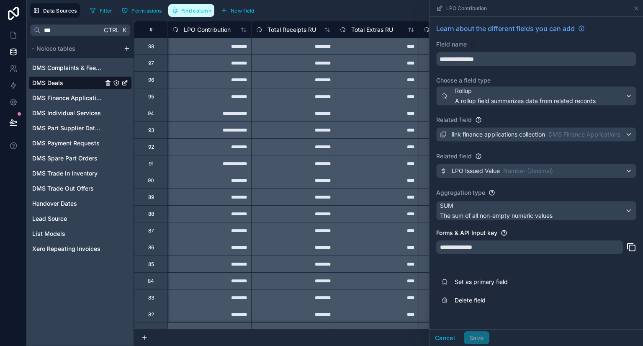
click at [191, 10] on span "Find column" at bounding box center [196, 11] width 30 height 6
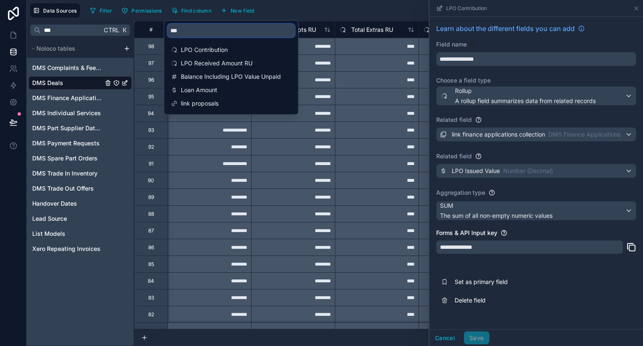
click at [200, 32] on input "***" at bounding box center [230, 30] width 127 height 13
type input "*"
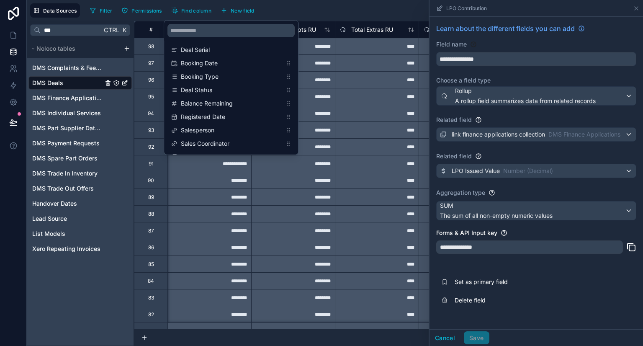
click at [243, 2] on div "Data Sources Filter Permissions Find column New field Export Import New record" at bounding box center [335, 10] width 616 height 21
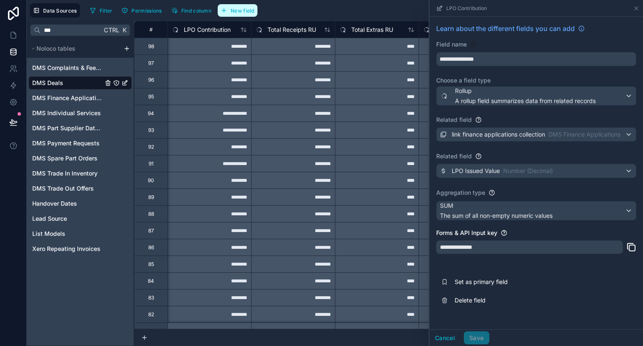
click at [241, 6] on button "New field" at bounding box center [238, 10] width 40 height 13
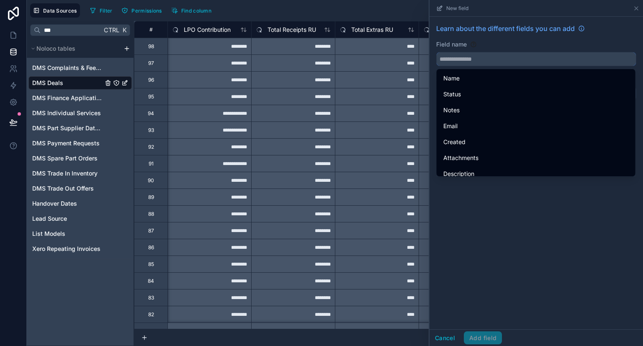
click at [450, 57] on input "text" at bounding box center [536, 58] width 199 height 13
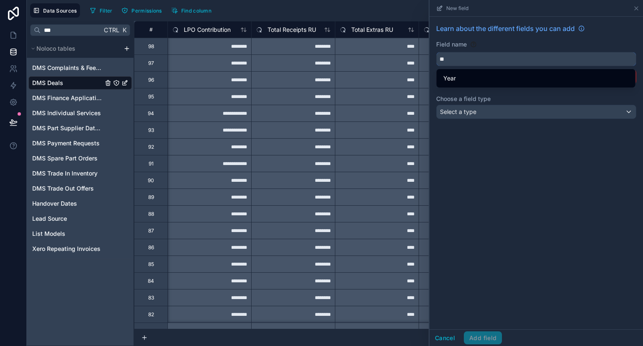
type input "*"
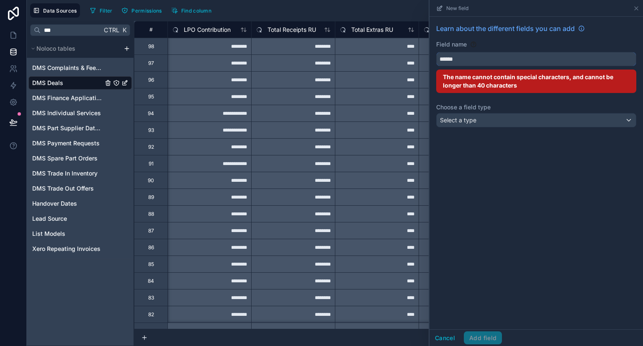
click at [436, 52] on button "*****" at bounding box center [536, 59] width 200 height 14
click at [436, 52] on button "********" at bounding box center [536, 59] width 200 height 14
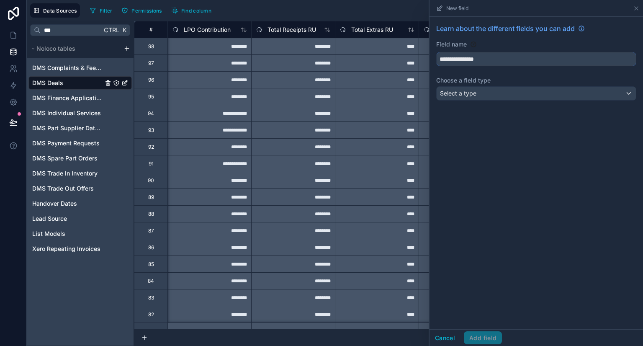
type input "**********"
click at [462, 91] on span "Select a type" at bounding box center [458, 93] width 36 height 7
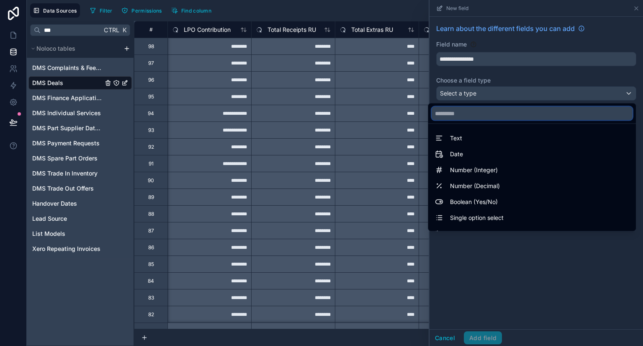
click at [466, 116] on input "text" at bounding box center [532, 113] width 201 height 13
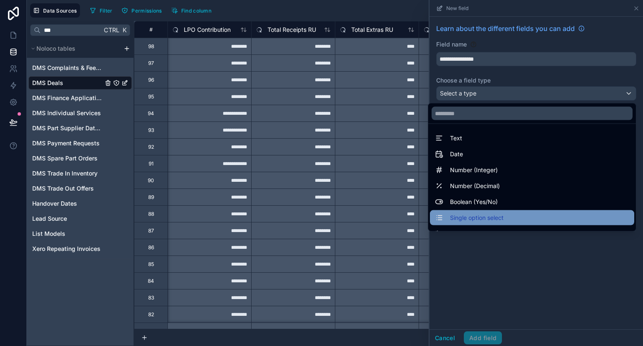
click at [470, 219] on span "Single option select" at bounding box center [477, 218] width 54 height 10
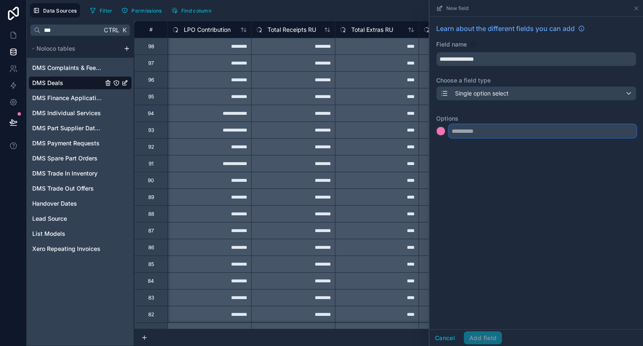
click at [473, 133] on input "text" at bounding box center [543, 130] width 188 height 13
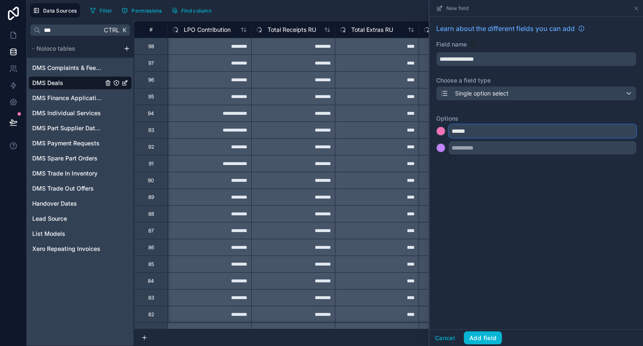
type input "******"
click at [466, 149] on input "text" at bounding box center [543, 147] width 188 height 13
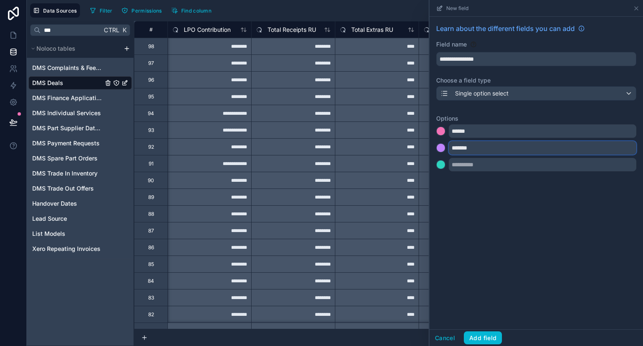
type input "*******"
click at [463, 165] on input "text" at bounding box center [543, 164] width 188 height 13
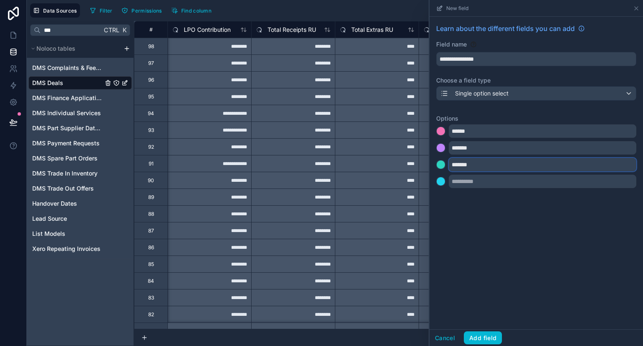
type input "*******"
click at [466, 181] on input "text" at bounding box center [543, 181] width 188 height 13
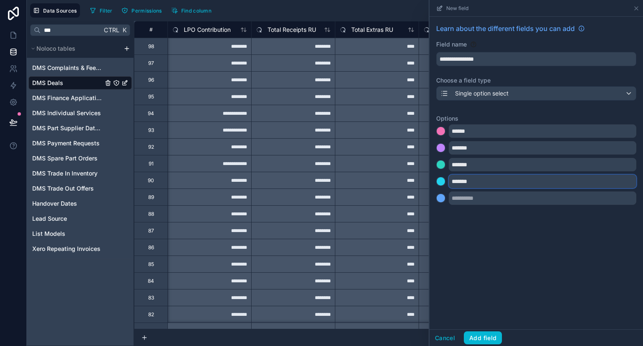
type input "*******"
click at [490, 195] on input "text" at bounding box center [543, 197] width 188 height 13
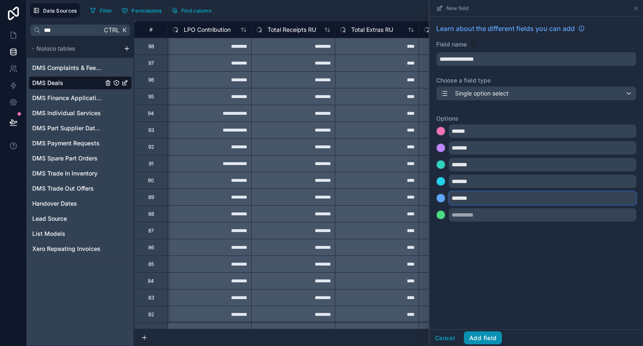
type input "*******"
click at [474, 341] on button "Add field" at bounding box center [483, 337] width 38 height 13
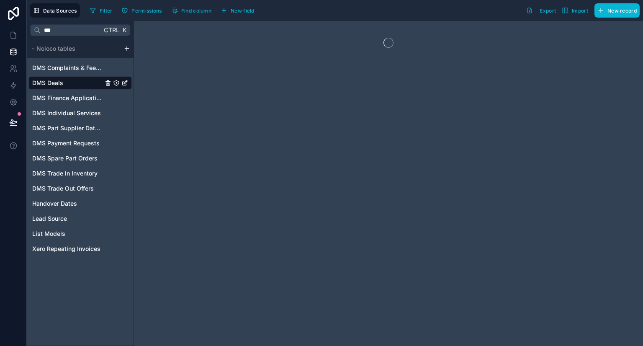
click at [474, 341] on div at bounding box center [388, 183] width 509 height 325
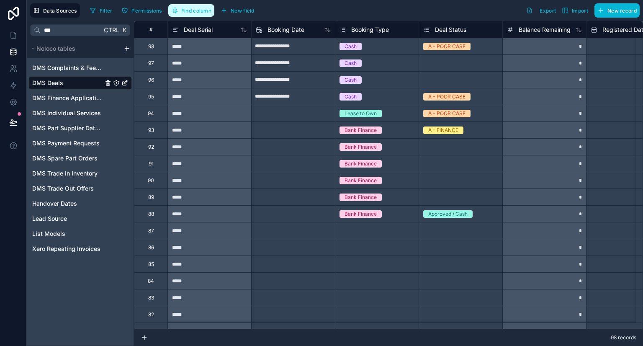
click at [184, 10] on span "Find column" at bounding box center [196, 11] width 30 height 6
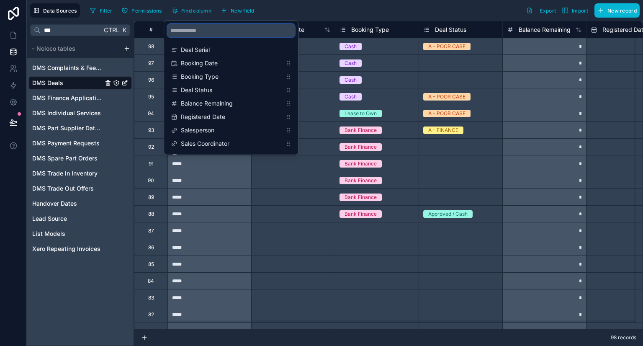
click at [191, 29] on input "scrollable content" at bounding box center [230, 30] width 127 height 13
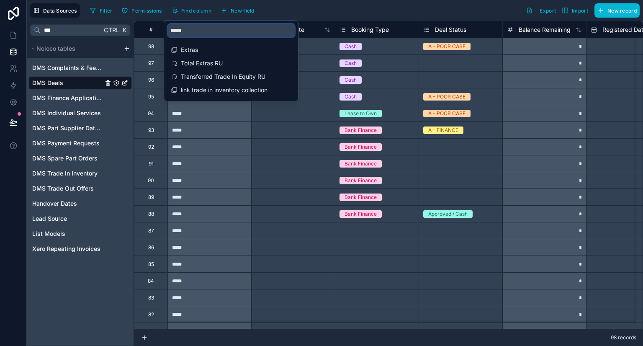
click at [191, 29] on input "*****" at bounding box center [230, 30] width 127 height 13
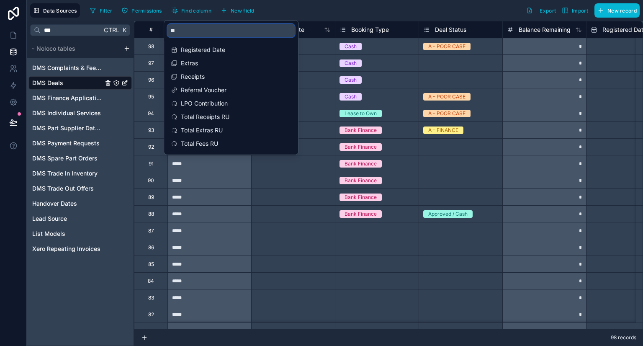
type input "*"
